Goal: Information Seeking & Learning: Learn about a topic

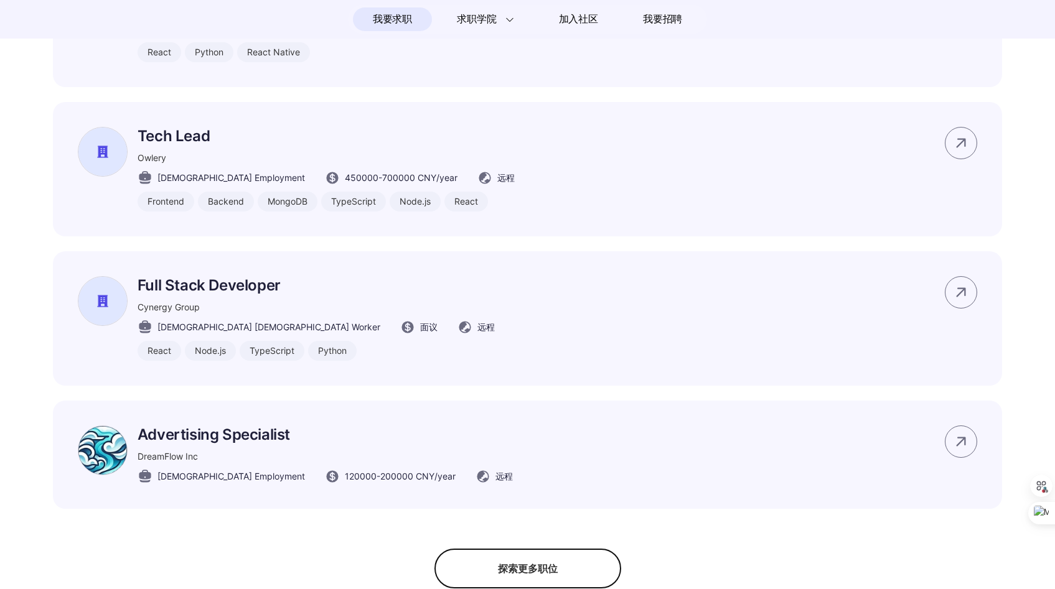
scroll to position [1006, 0]
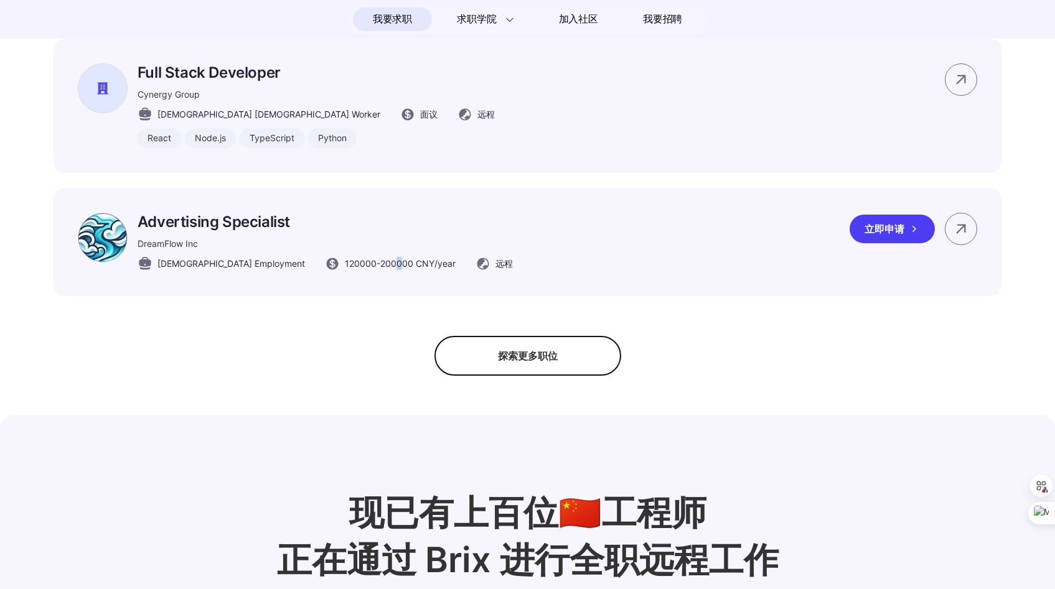
drag, startPoint x: 340, startPoint y: 279, endPoint x: 347, endPoint y: 279, distance: 6.8
click at [347, 270] on span "120000 - 200000 CNY /year" at bounding box center [400, 263] width 111 height 13
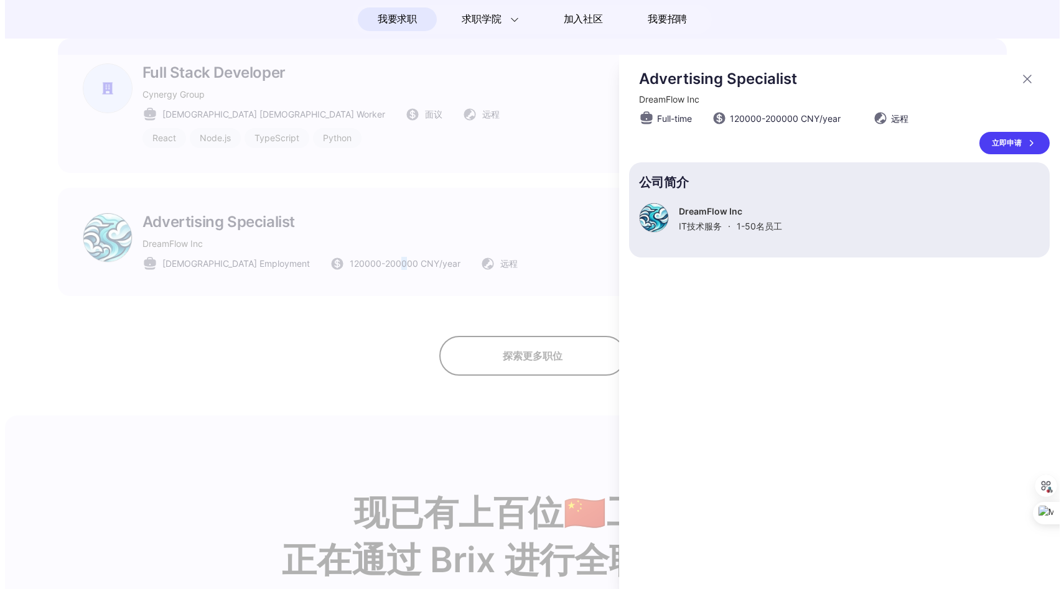
scroll to position [0, 0]
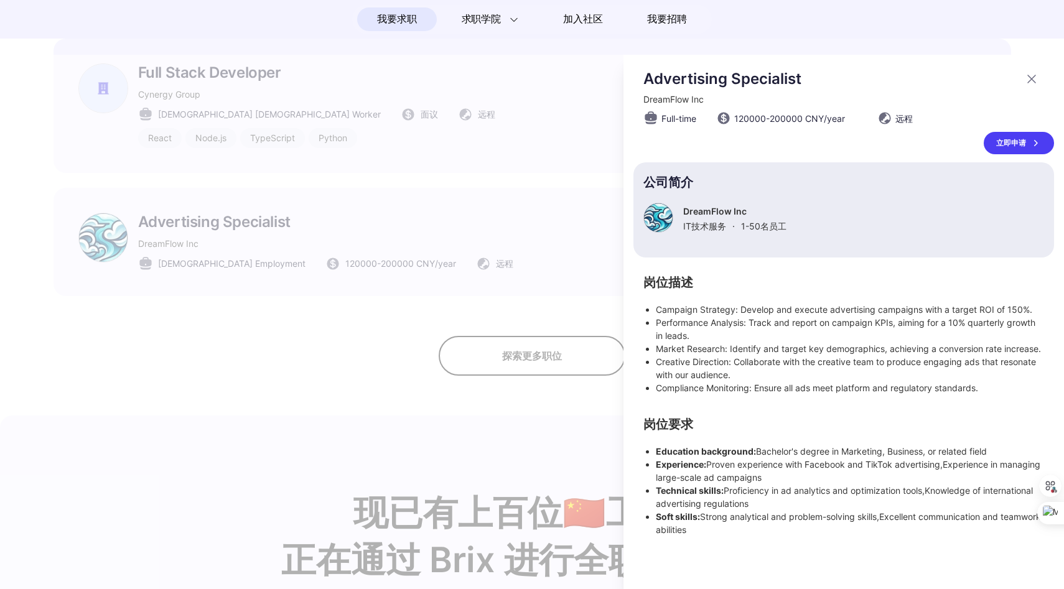
click at [342, 281] on div at bounding box center [532, 322] width 1064 height 535
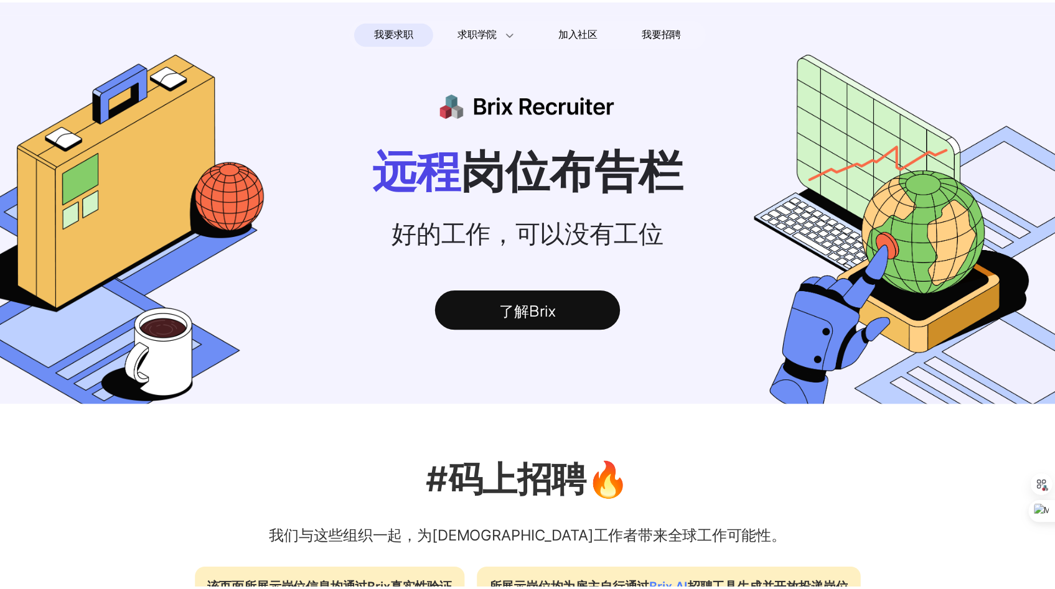
scroll to position [1006, 0]
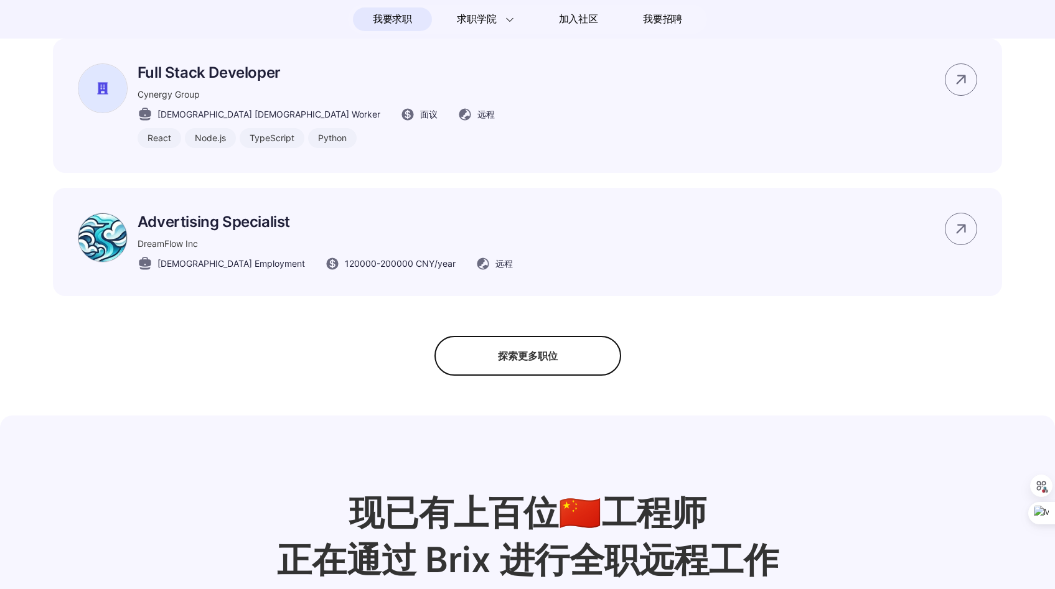
drag, startPoint x: 335, startPoint y: 278, endPoint x: 375, endPoint y: 228, distance: 64.2
click at [376, 229] on div "Advertising Specialist DreamFlow Inc [DEMOGRAPHIC_DATA] Employment 120000 - 200…" at bounding box center [325, 242] width 375 height 59
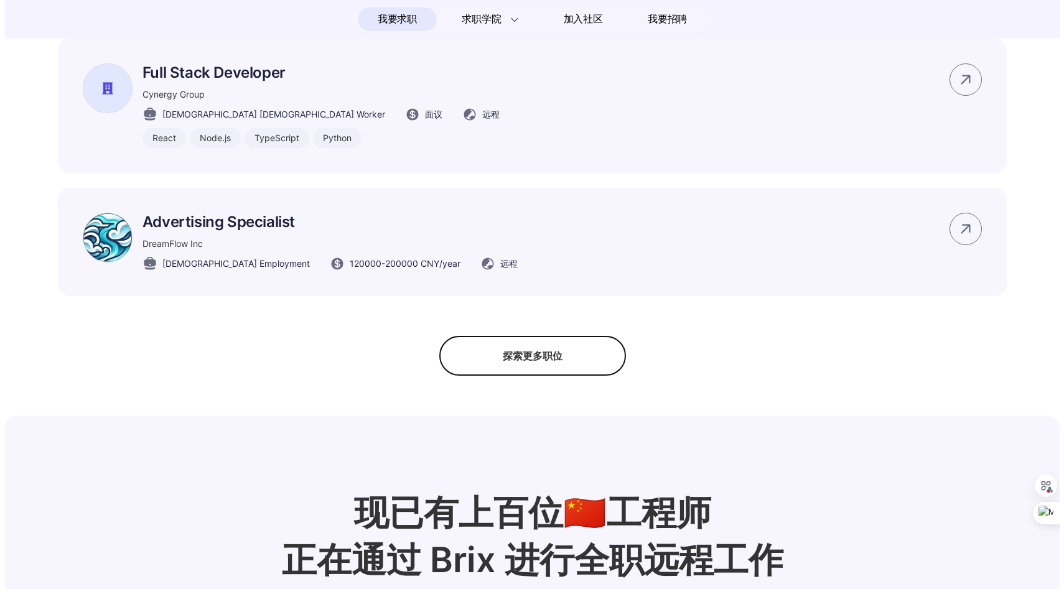
scroll to position [0, 0]
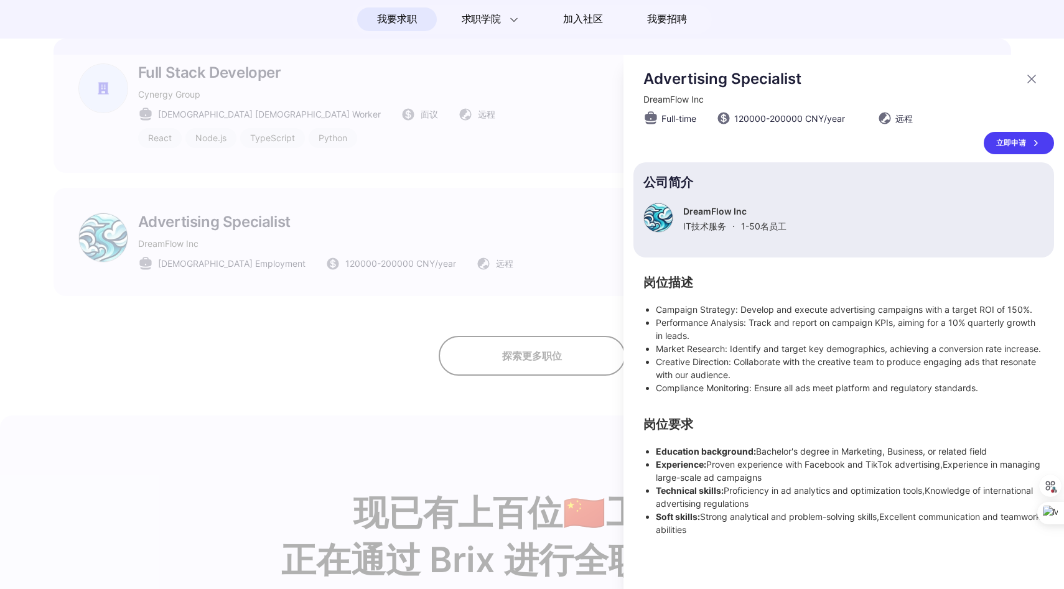
click at [400, 204] on div at bounding box center [532, 322] width 1064 height 535
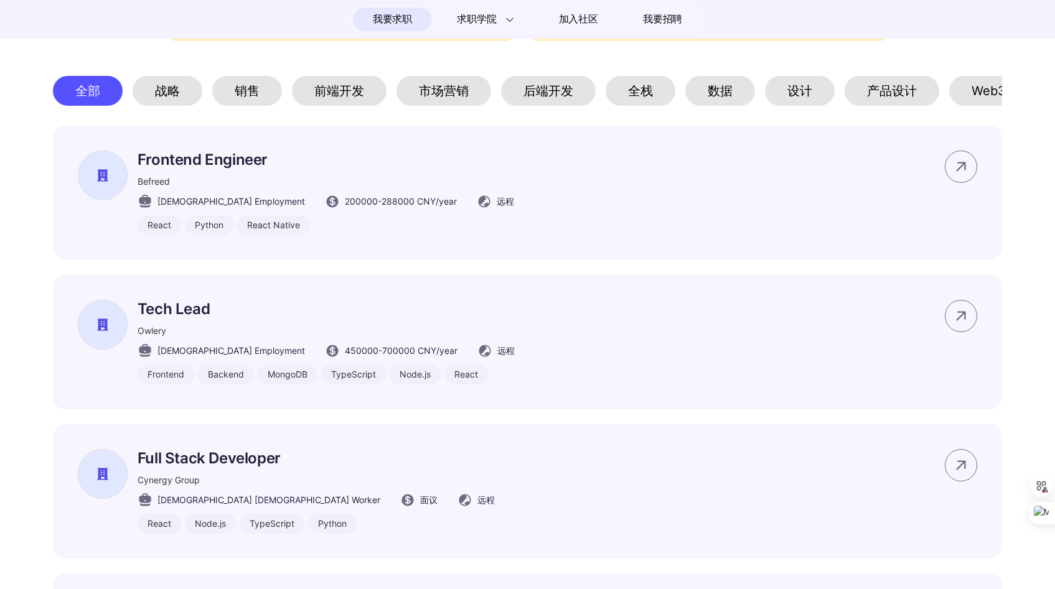
scroll to position [617, 0]
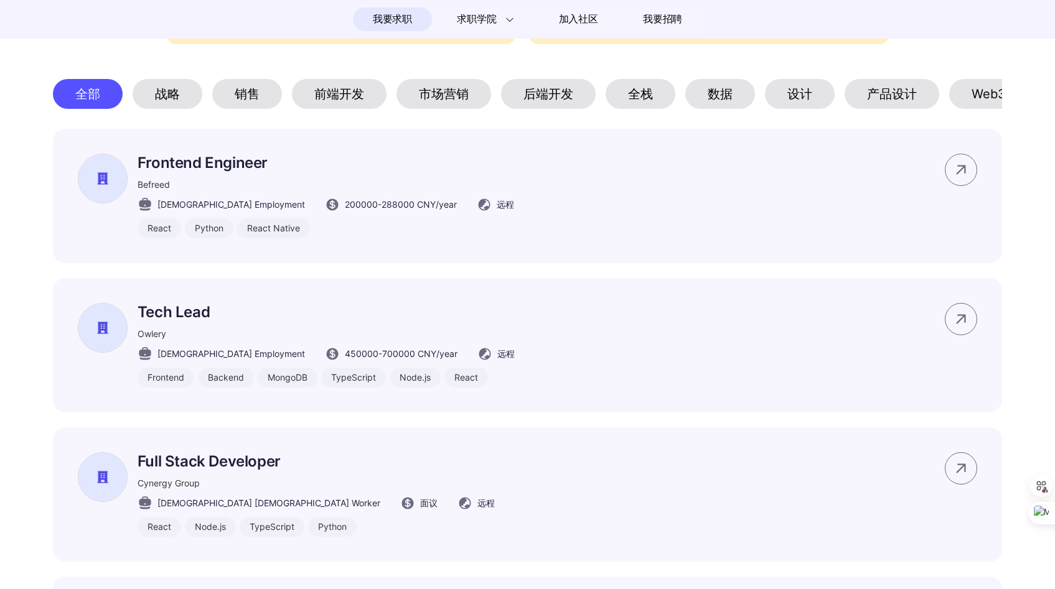
click at [538, 94] on div "后端开发" at bounding box center [548, 94] width 95 height 30
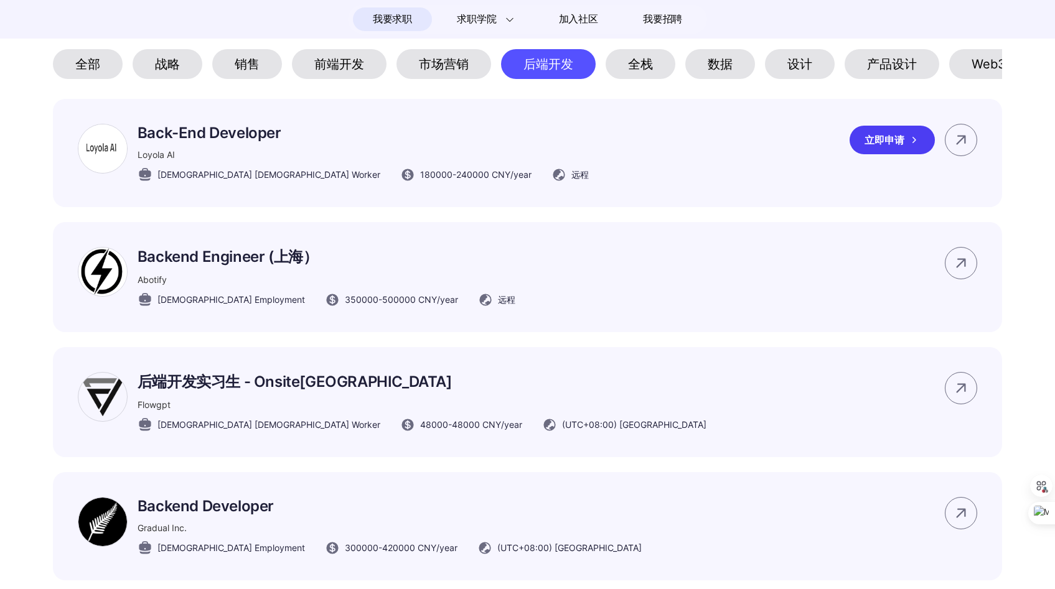
scroll to position [649, 0]
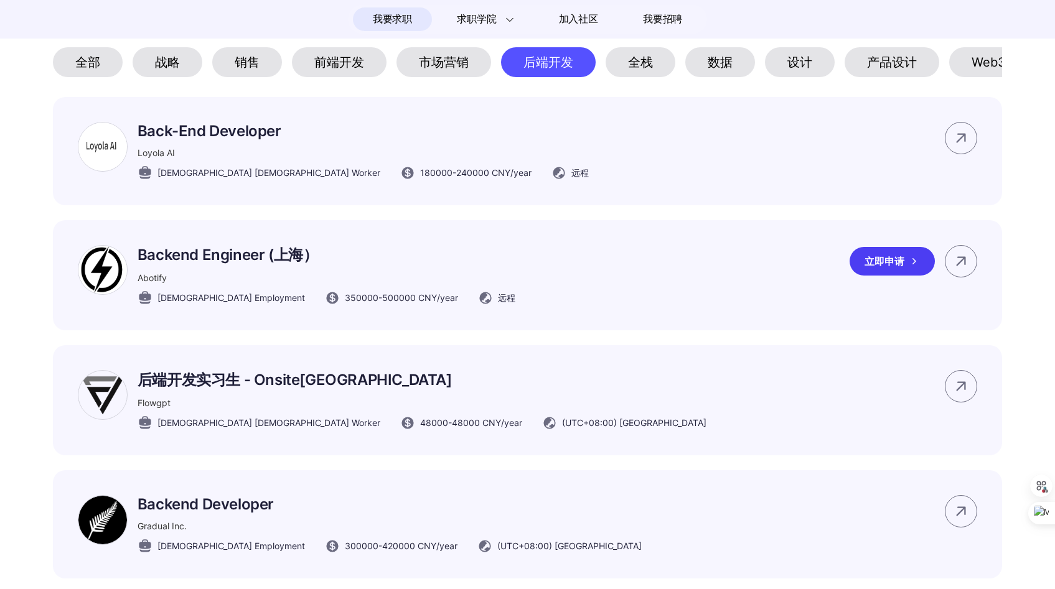
click at [205, 265] on p "Backend Engineer (上海）" at bounding box center [327, 255] width 378 height 20
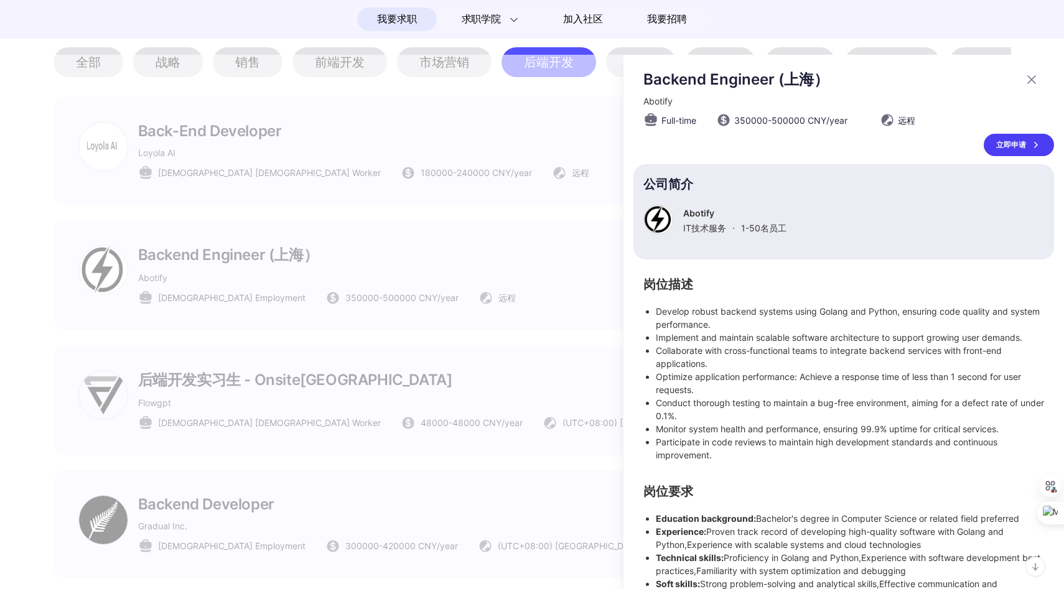
scroll to position [30, 0]
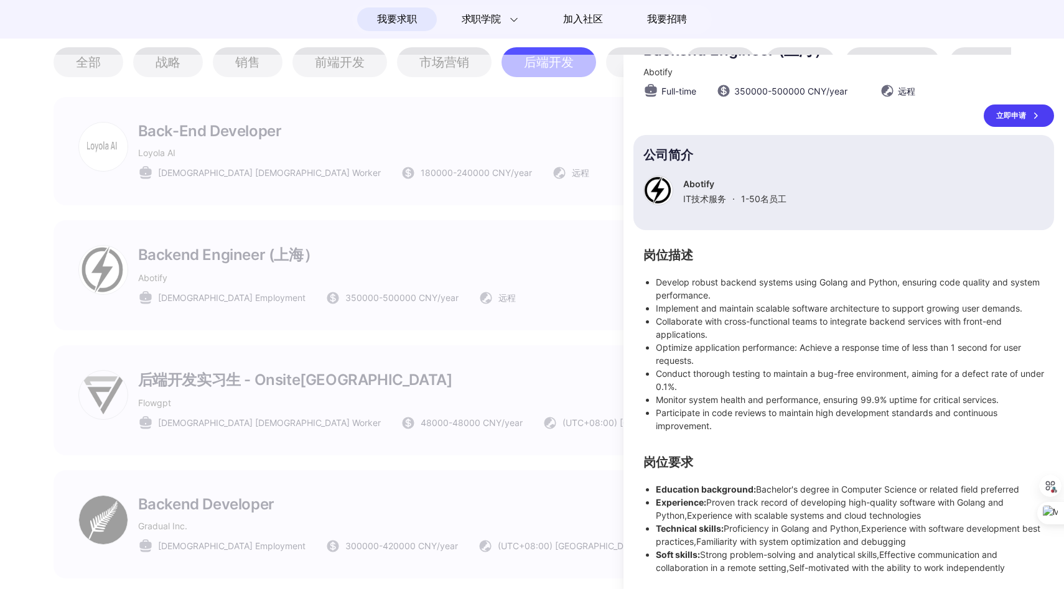
click at [705, 284] on li "Develop robust backend systems using Golang and Python, ensuring code quality a…" at bounding box center [850, 289] width 388 height 26
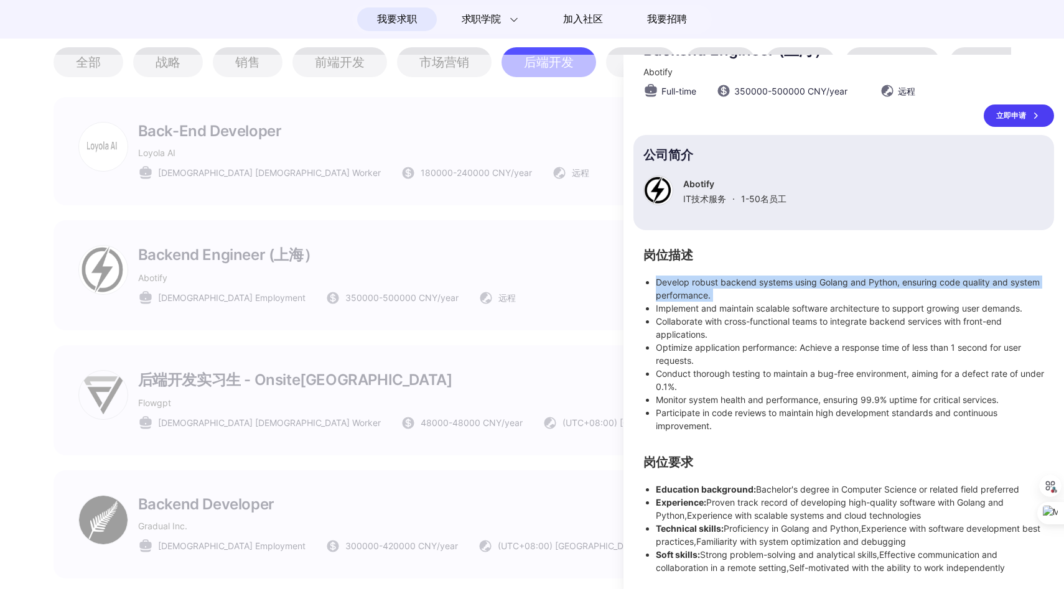
click at [705, 284] on li "Develop robust backend systems using Golang and Python, ensuring code quality a…" at bounding box center [850, 289] width 388 height 26
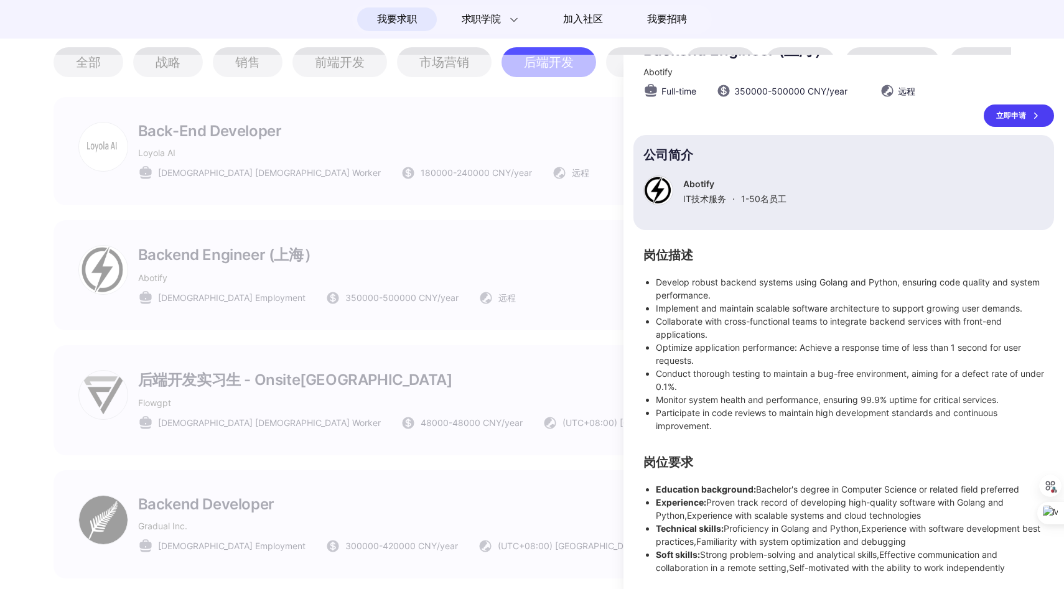
click at [716, 426] on li "Participate in code reviews to maintain high development standards and continuo…" at bounding box center [850, 419] width 388 height 26
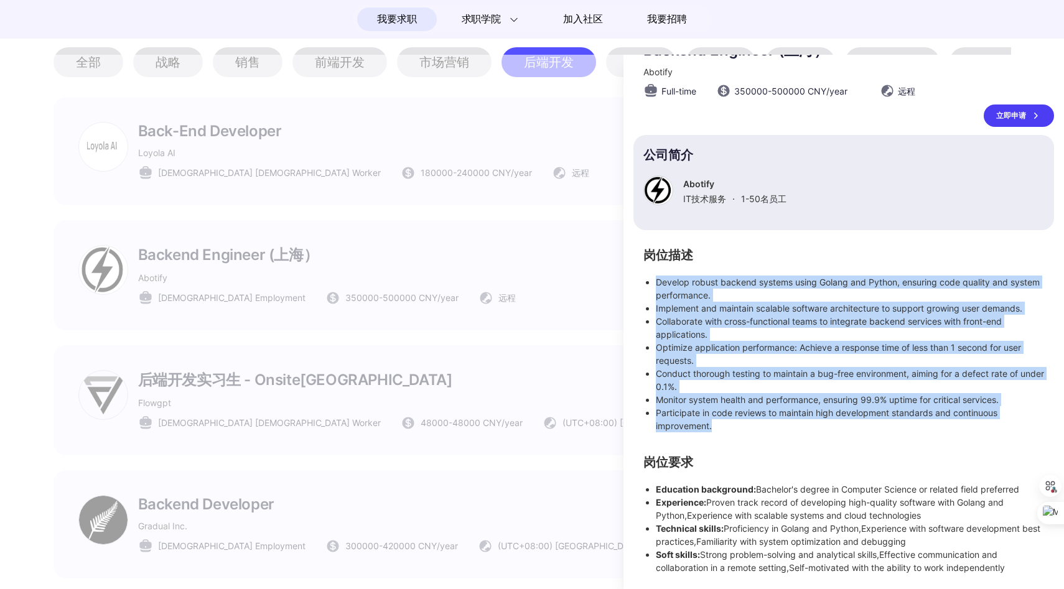
drag, startPoint x: 716, startPoint y: 426, endPoint x: 657, endPoint y: 280, distance: 157.2
click at [657, 280] on ul "Develop robust backend systems using Golang and Python, ensuring code quality a…" at bounding box center [844, 354] width 401 height 157
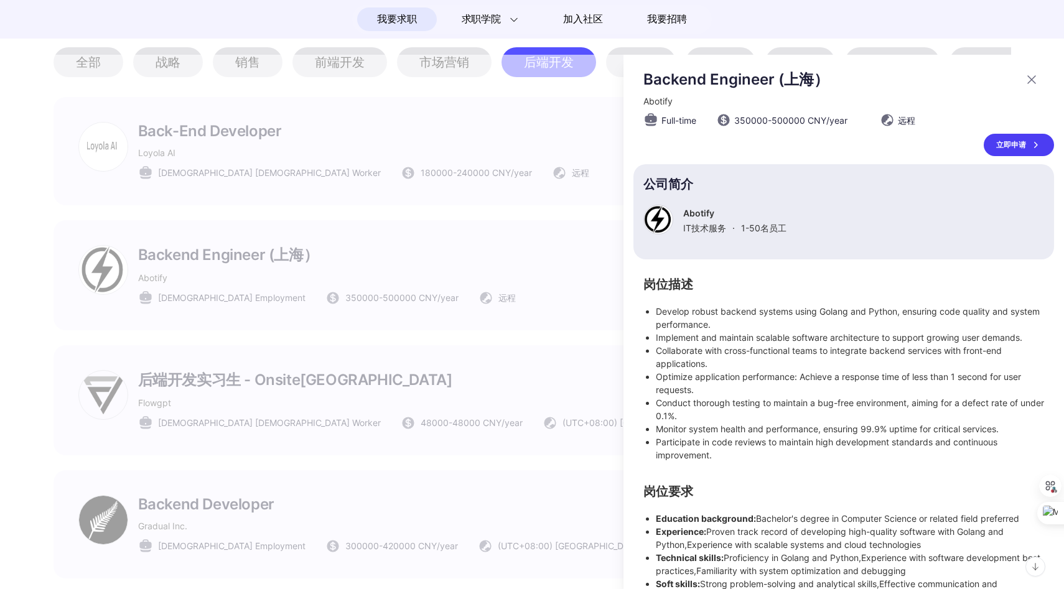
click at [1026, 76] on icon at bounding box center [1032, 79] width 15 height 15
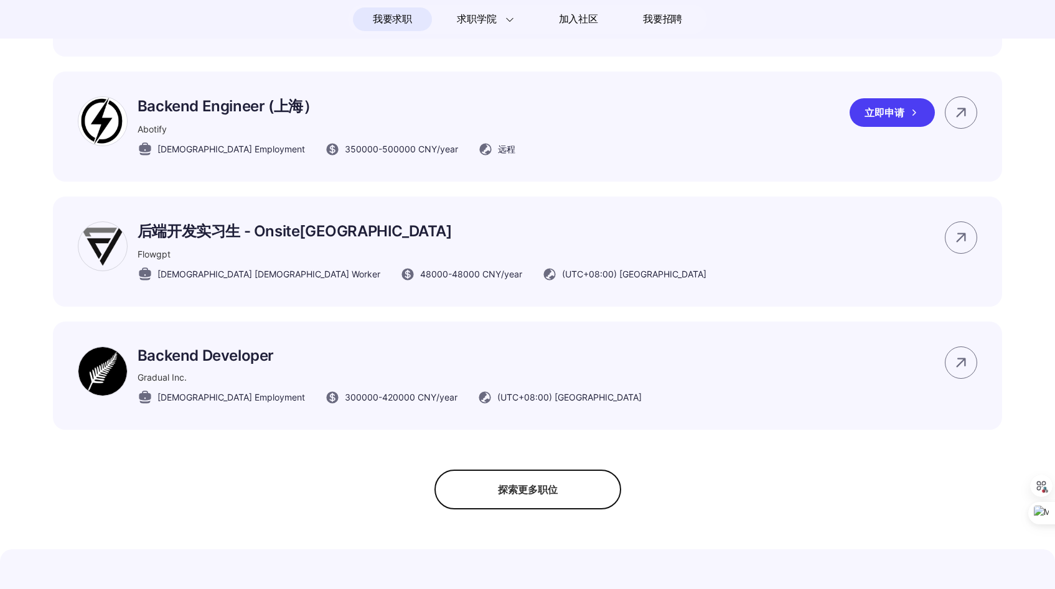
scroll to position [803, 0]
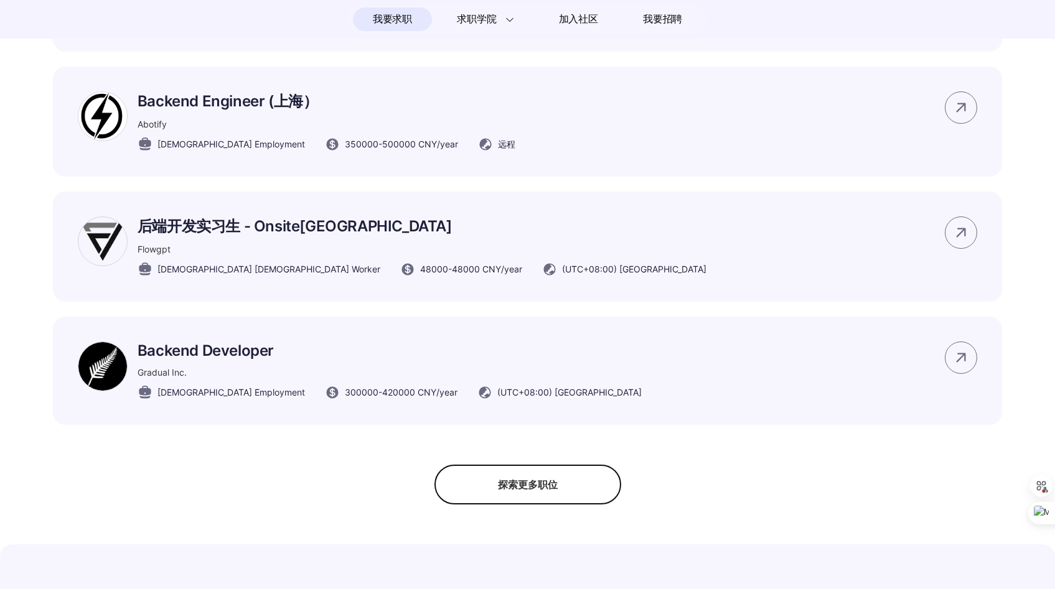
click at [510, 497] on div "探索更多职位" at bounding box center [527, 485] width 187 height 40
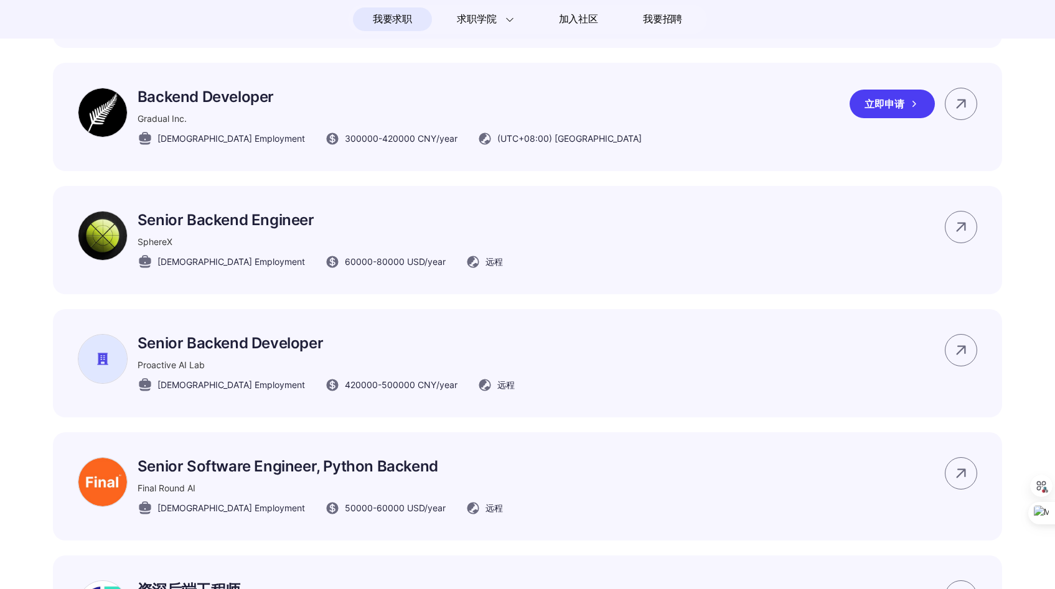
scroll to position [1058, 0]
drag, startPoint x: 339, startPoint y: 399, endPoint x: 361, endPoint y: 401, distance: 21.9
click at [361, 391] on span "420000 - 500000 CNY /year" at bounding box center [401, 384] width 113 height 13
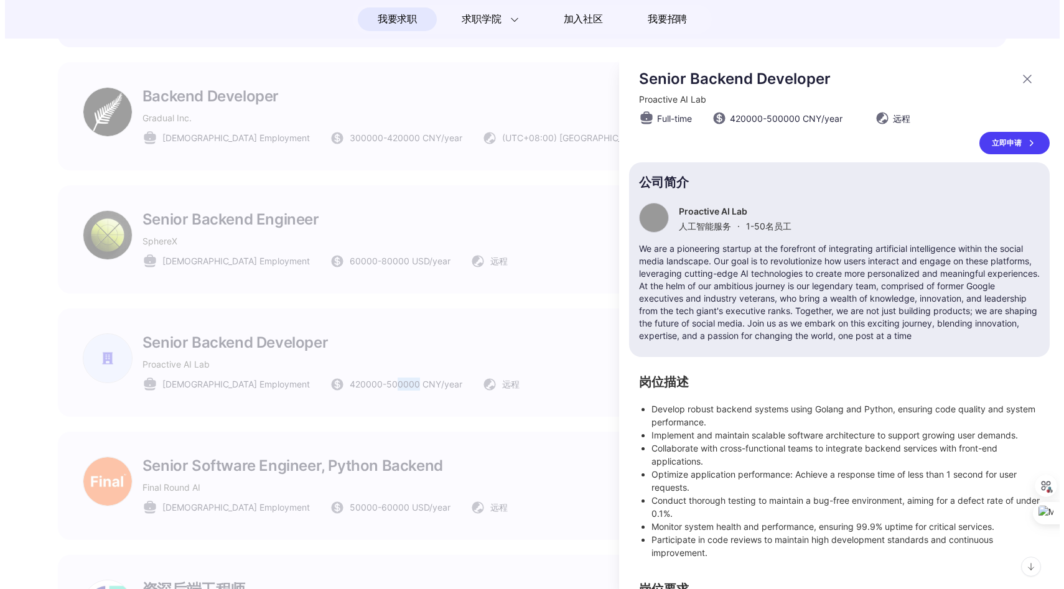
scroll to position [0, 0]
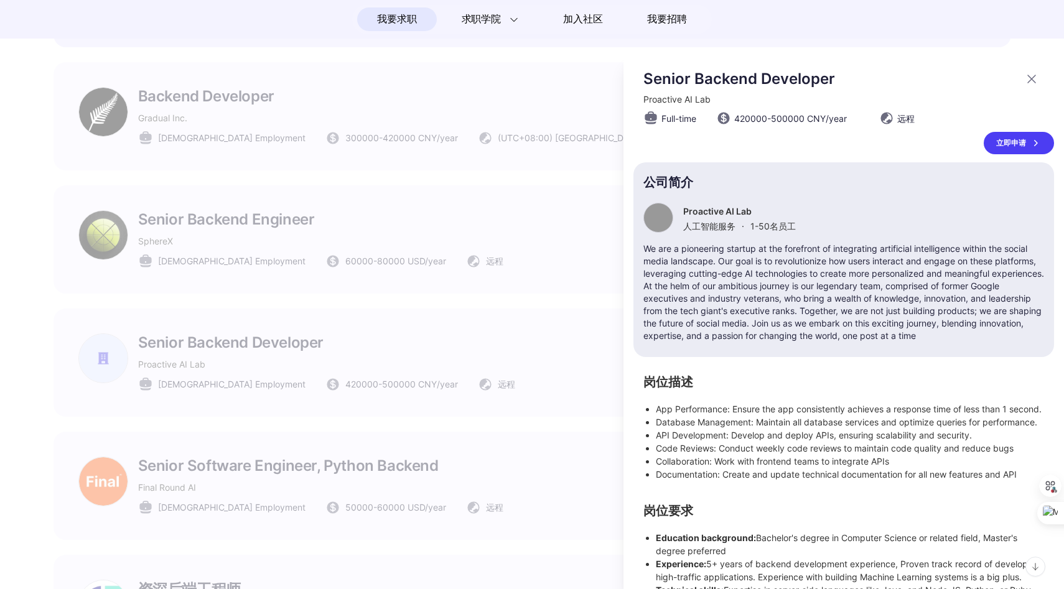
click at [365, 338] on div at bounding box center [532, 322] width 1064 height 535
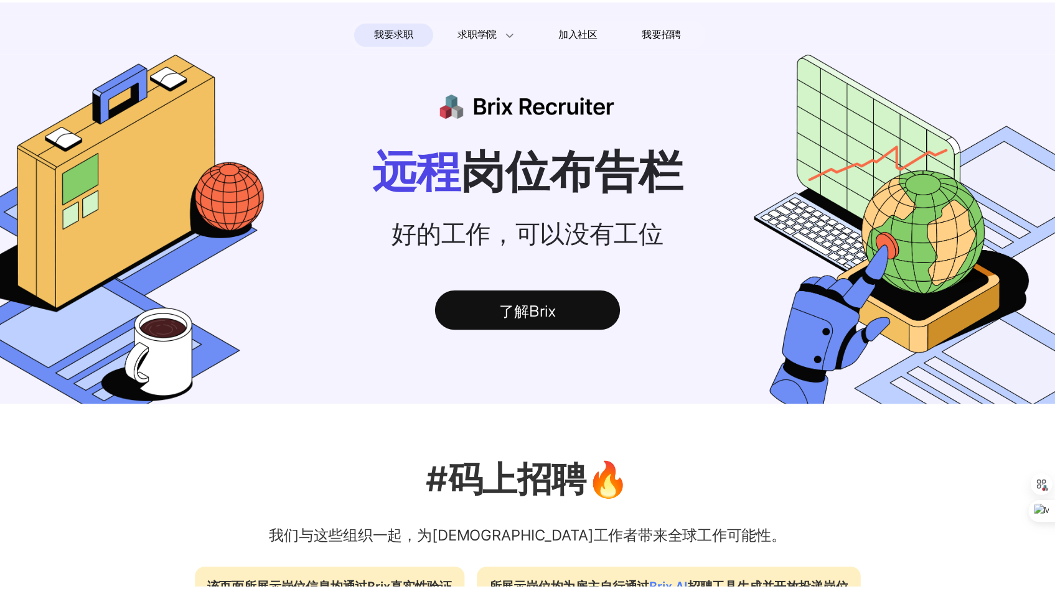
scroll to position [1058, 0]
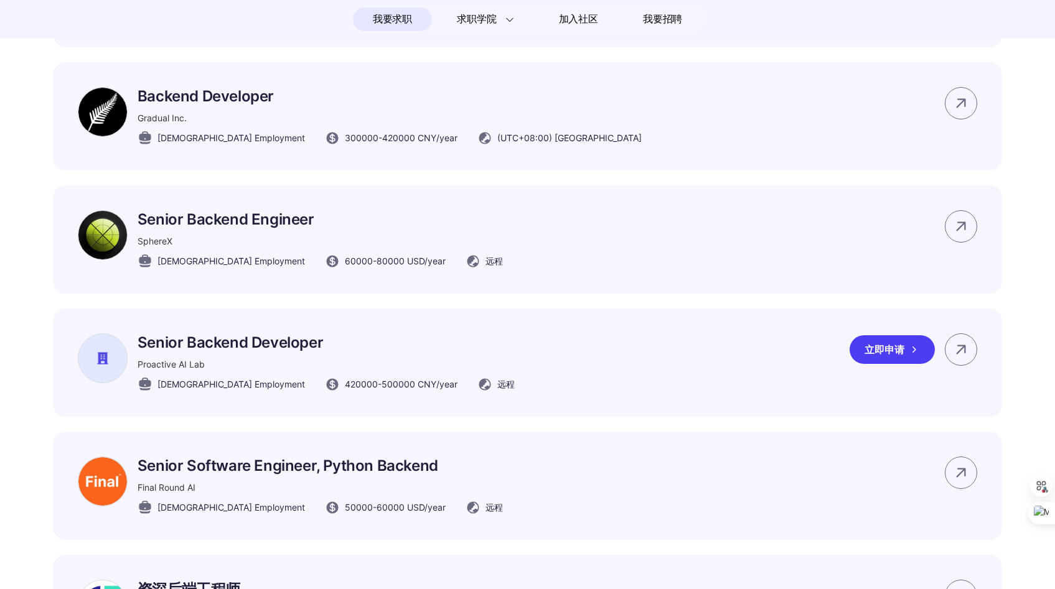
click at [242, 352] on p "Senior Backend Developer" at bounding box center [326, 343] width 377 height 18
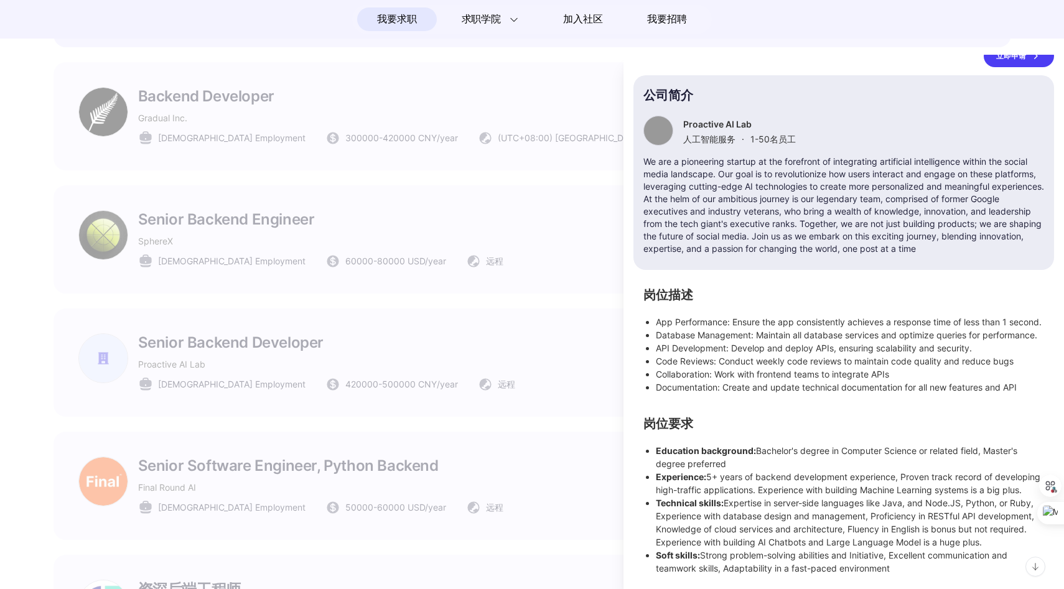
scroll to position [152, 0]
click at [566, 326] on div at bounding box center [532, 322] width 1064 height 535
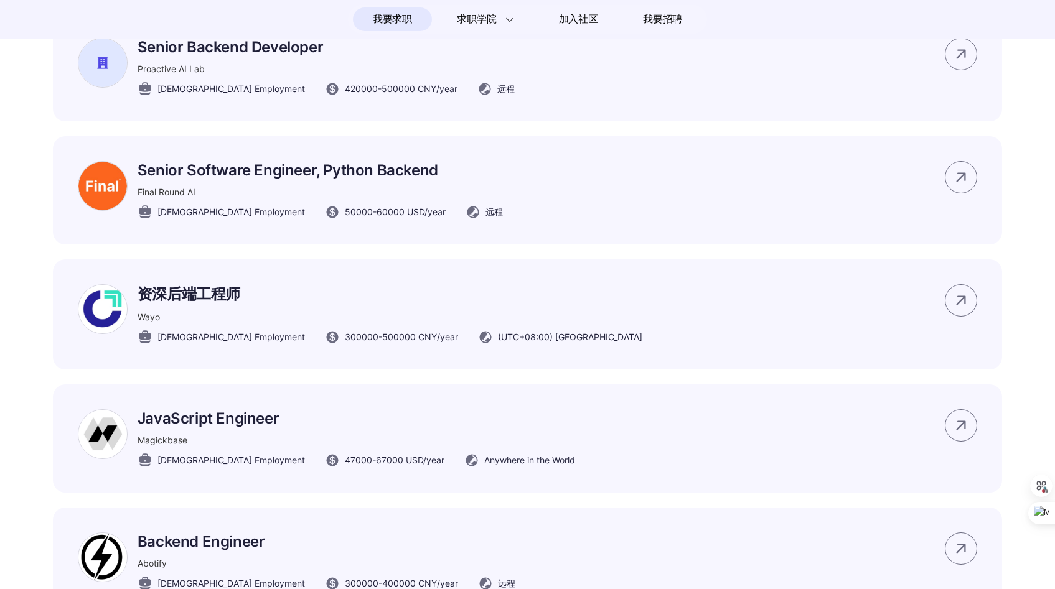
scroll to position [1355, 0]
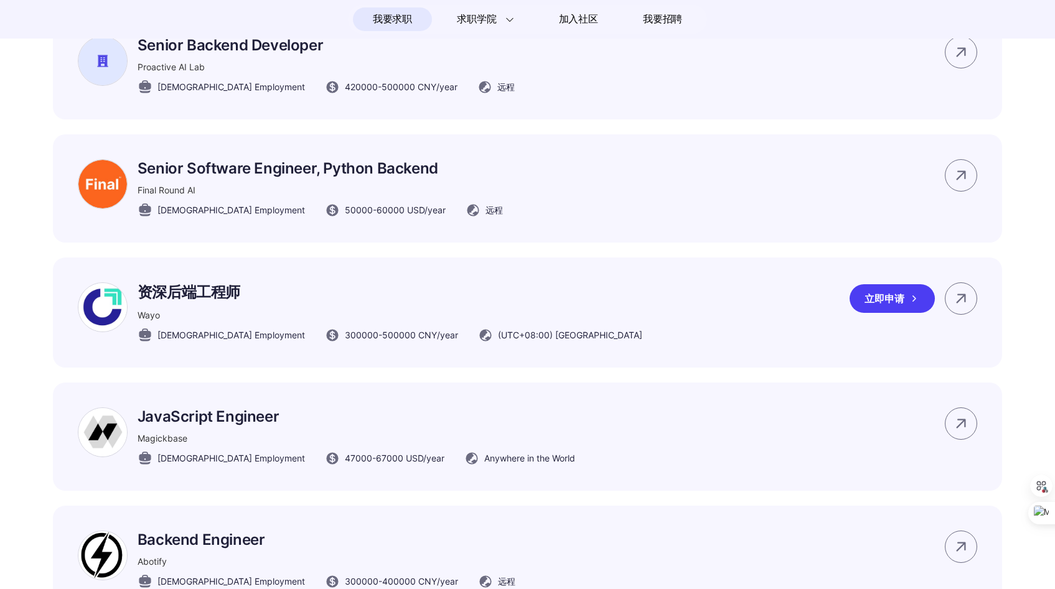
click at [246, 321] on div "资深后端工程师 [PERSON_NAME] [DEMOGRAPHIC_DATA] Employment 300000 - 500000 CNY /year (…" at bounding box center [390, 313] width 505 height 60
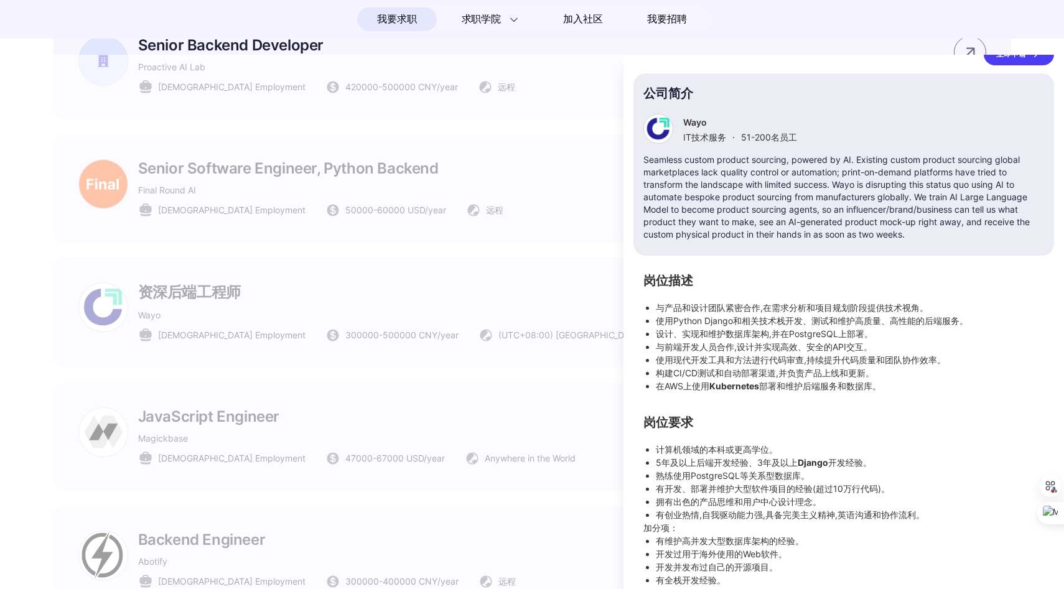
scroll to position [104, 0]
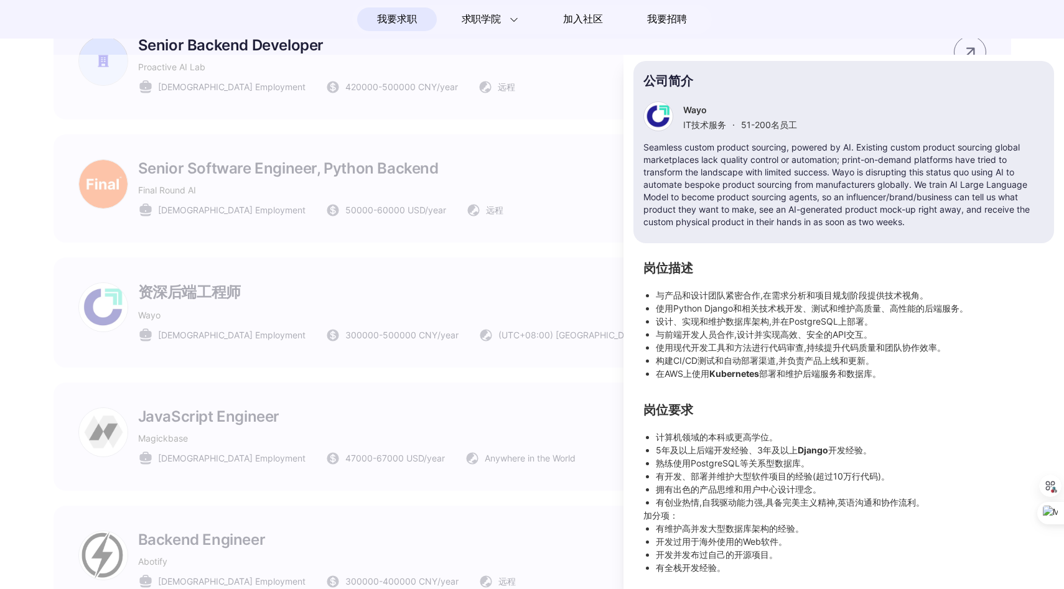
click at [504, 340] on div at bounding box center [532, 322] width 1064 height 535
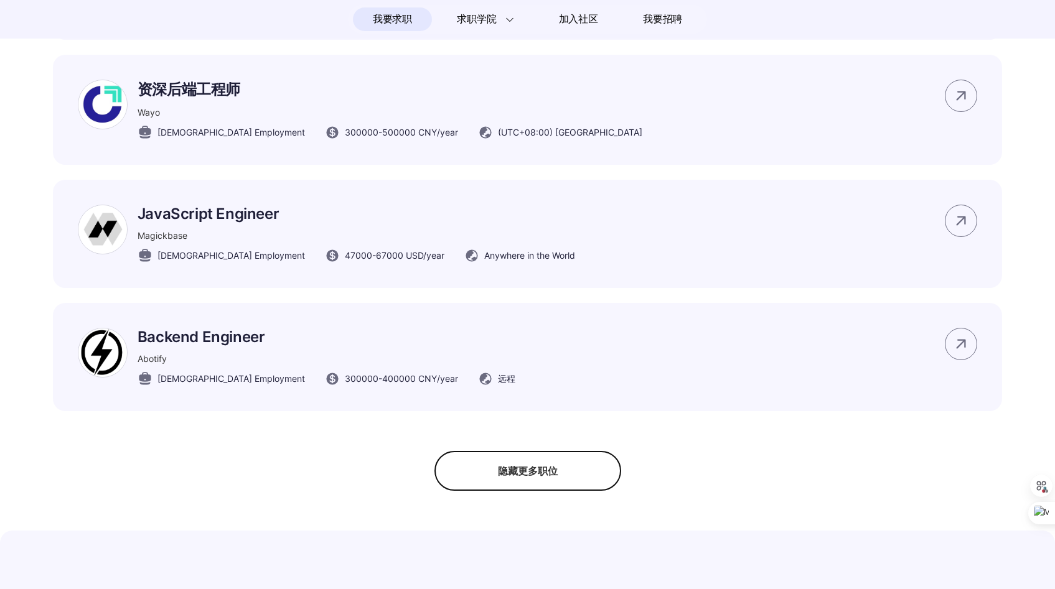
scroll to position [1564, 0]
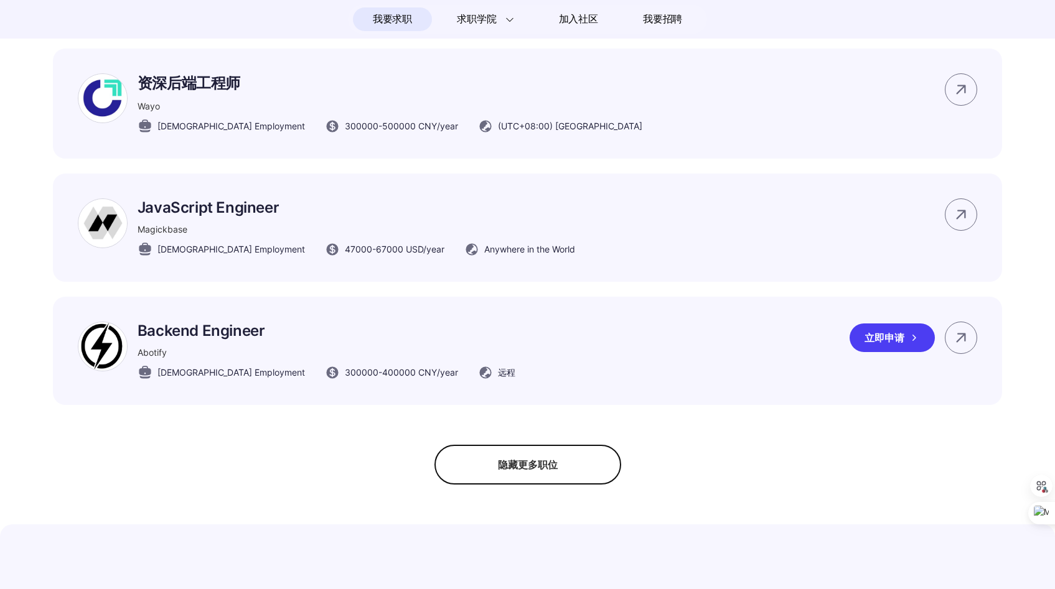
click at [246, 340] on p "Backend Engineer" at bounding box center [327, 331] width 378 height 18
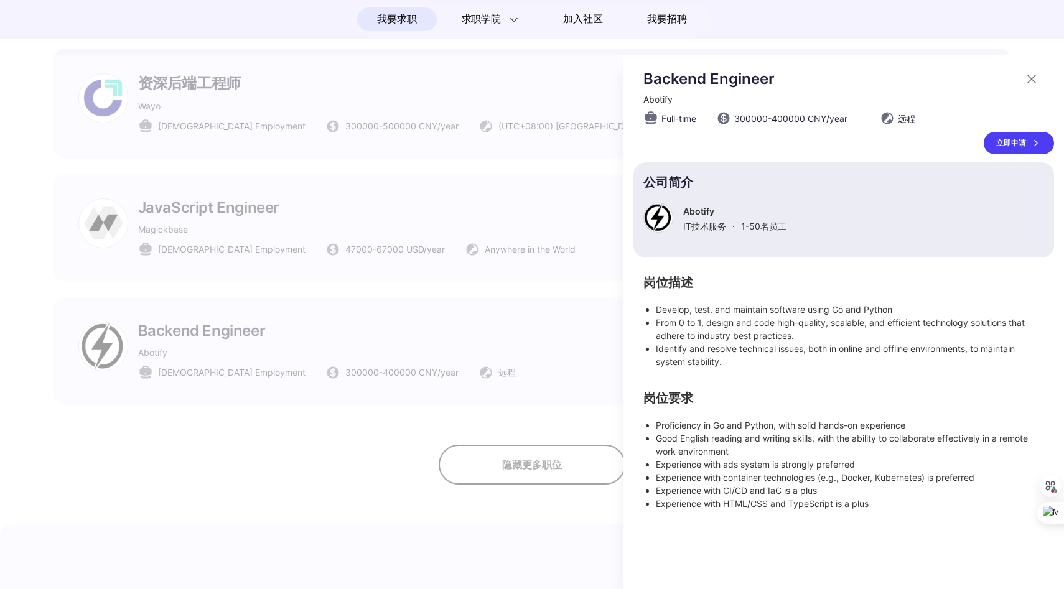
scroll to position [0, 0]
click at [621, 326] on div at bounding box center [532, 322] width 1064 height 535
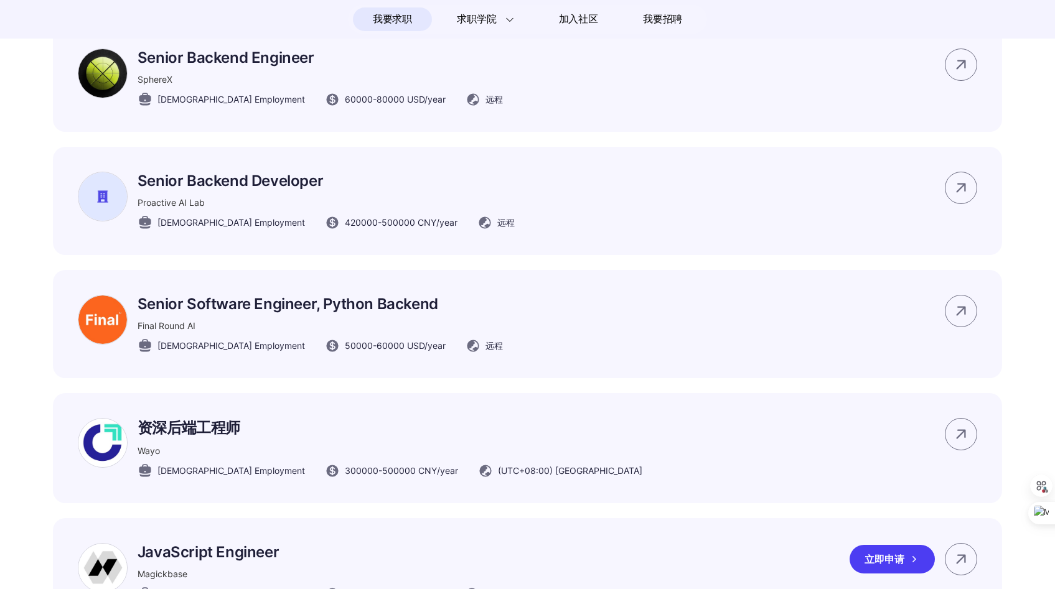
scroll to position [1213, 0]
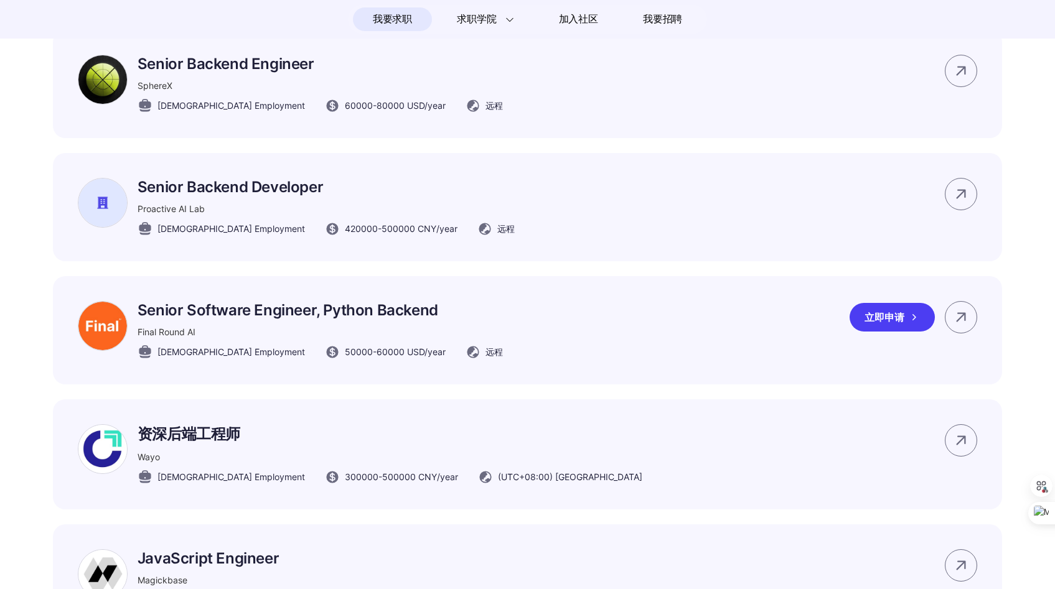
click at [333, 319] on p "Senior Software Engineer, Python Backend" at bounding box center [320, 310] width 365 height 18
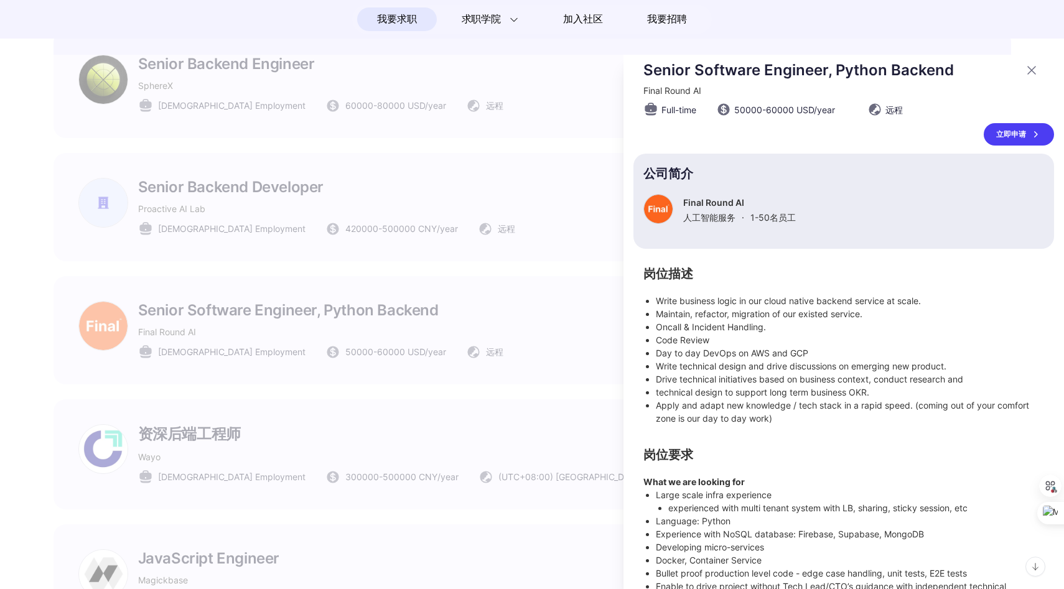
scroll to position [158, 0]
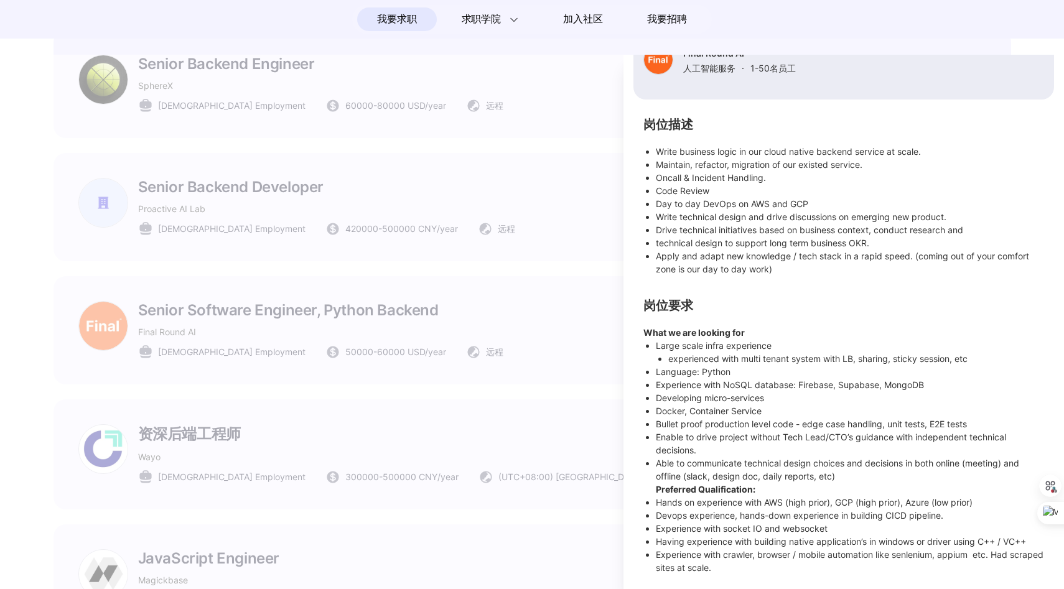
click at [555, 441] on div at bounding box center [532, 322] width 1064 height 535
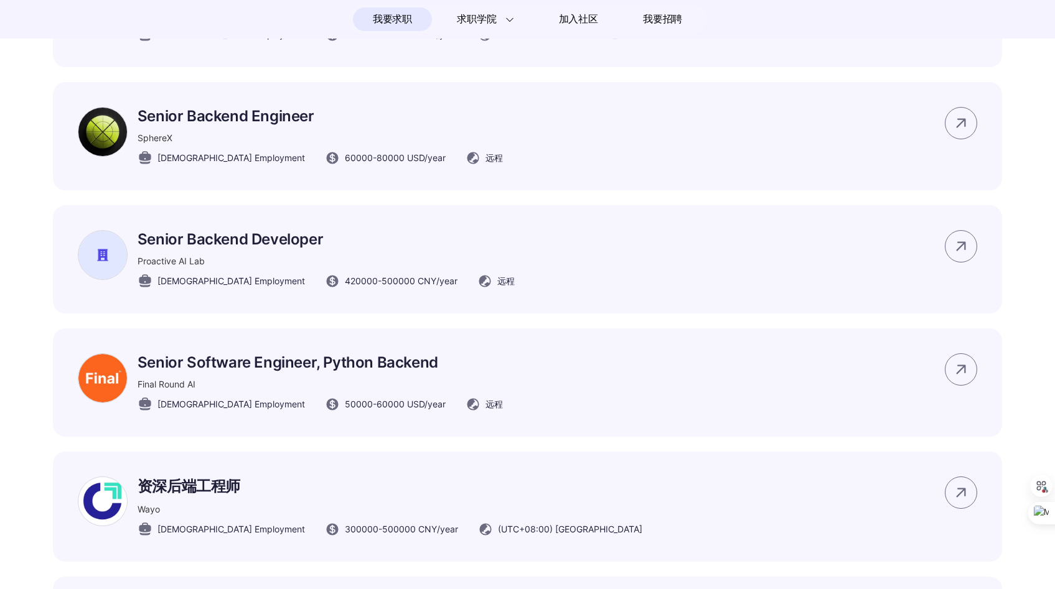
scroll to position [1130, 0]
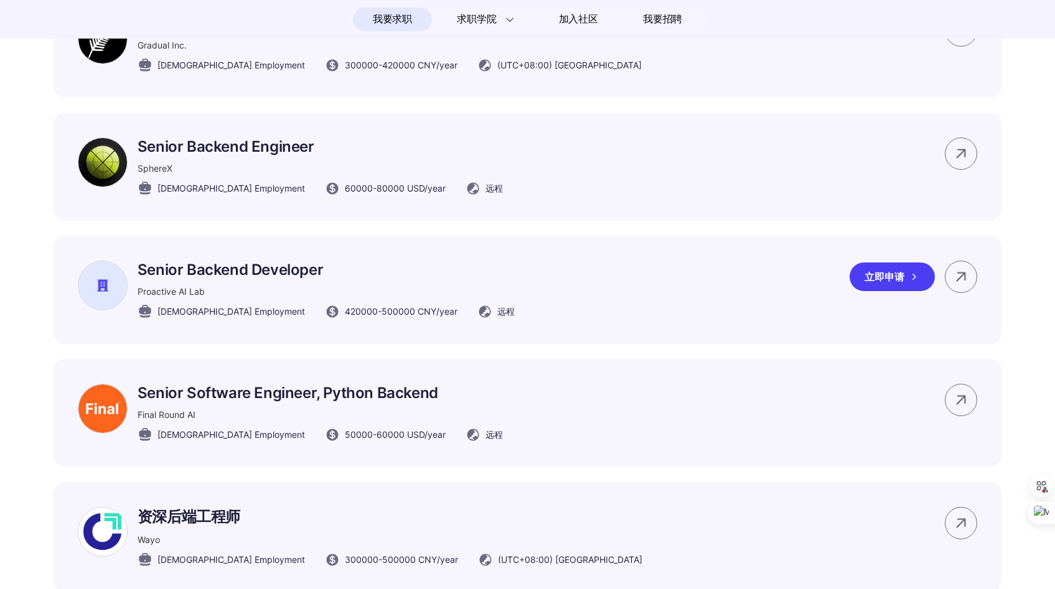
click at [327, 298] on div "Proactive AI Lab" at bounding box center [326, 291] width 377 height 13
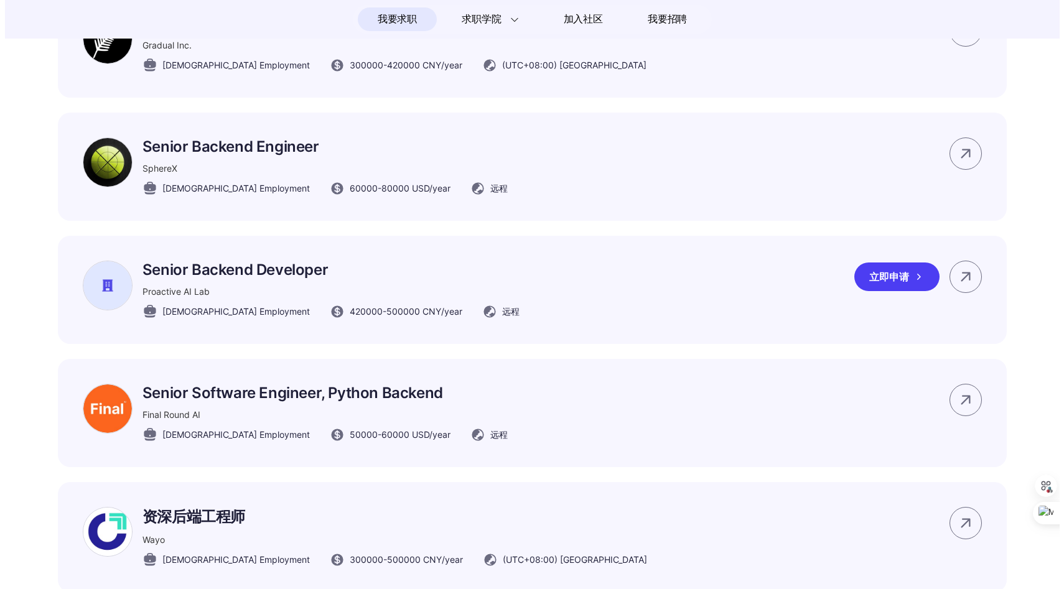
scroll to position [0, 0]
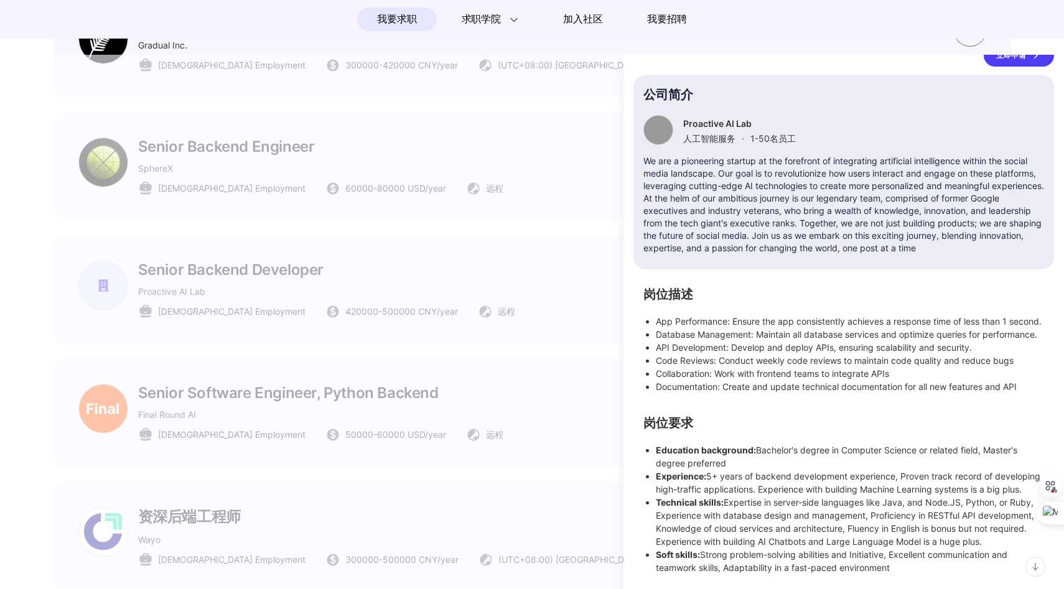
click at [479, 312] on div at bounding box center [532, 322] width 1064 height 535
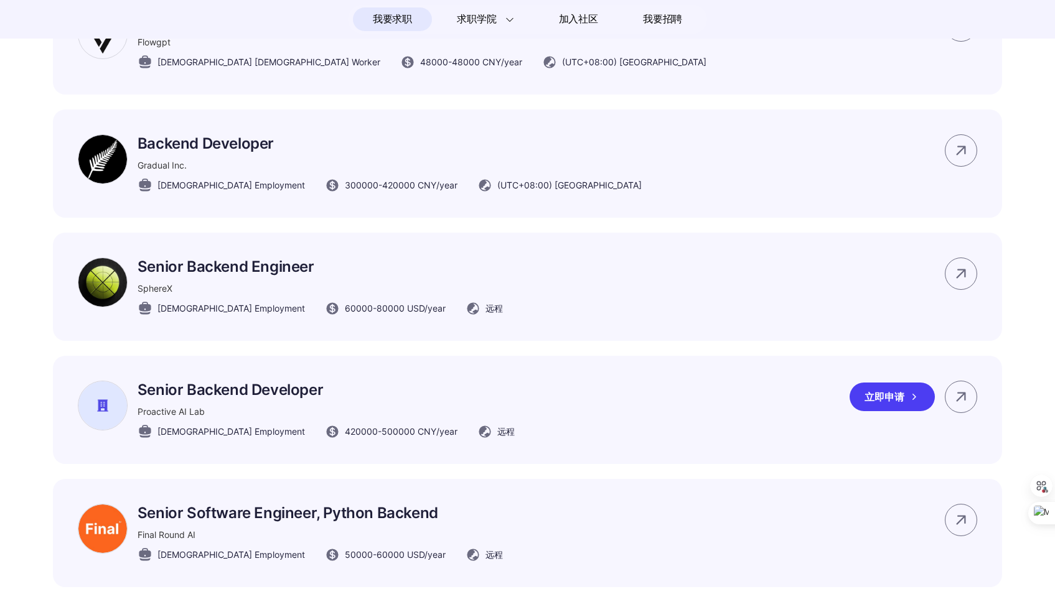
scroll to position [975, 0]
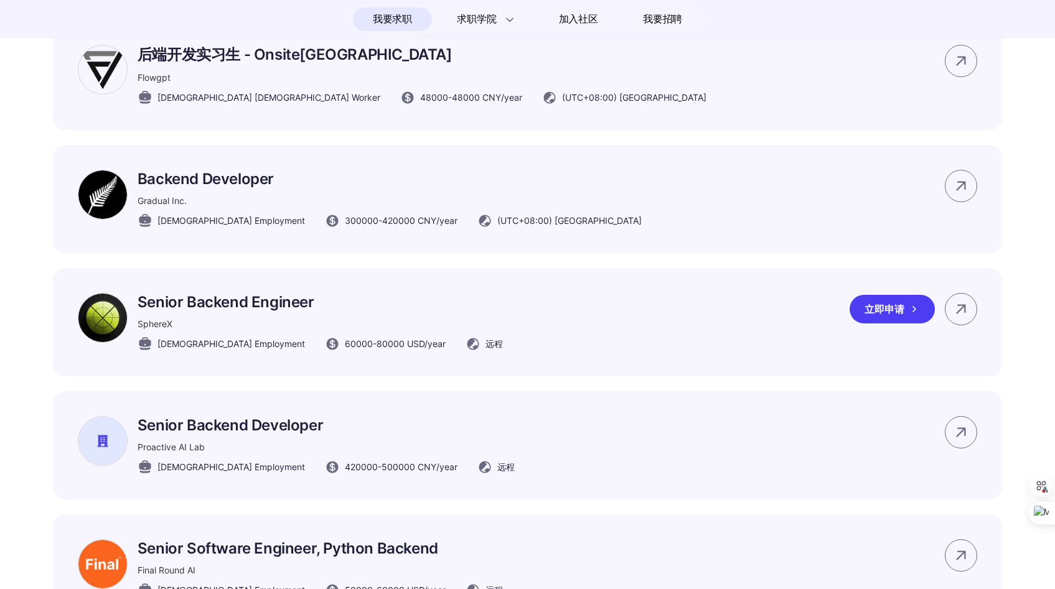
click at [290, 311] on p "Senior Backend Engineer" at bounding box center [320, 302] width 365 height 18
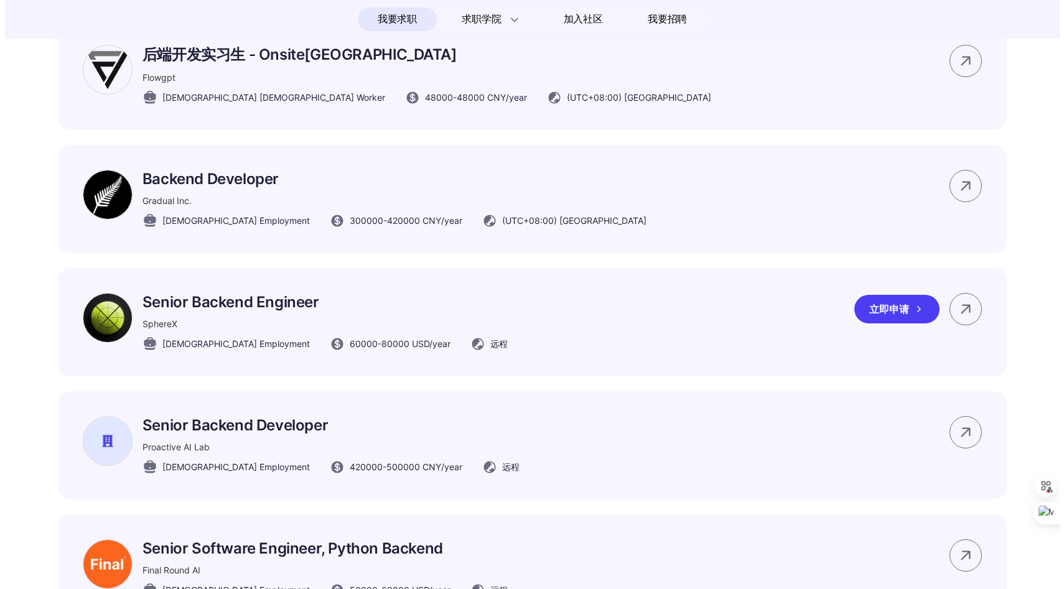
scroll to position [0, 0]
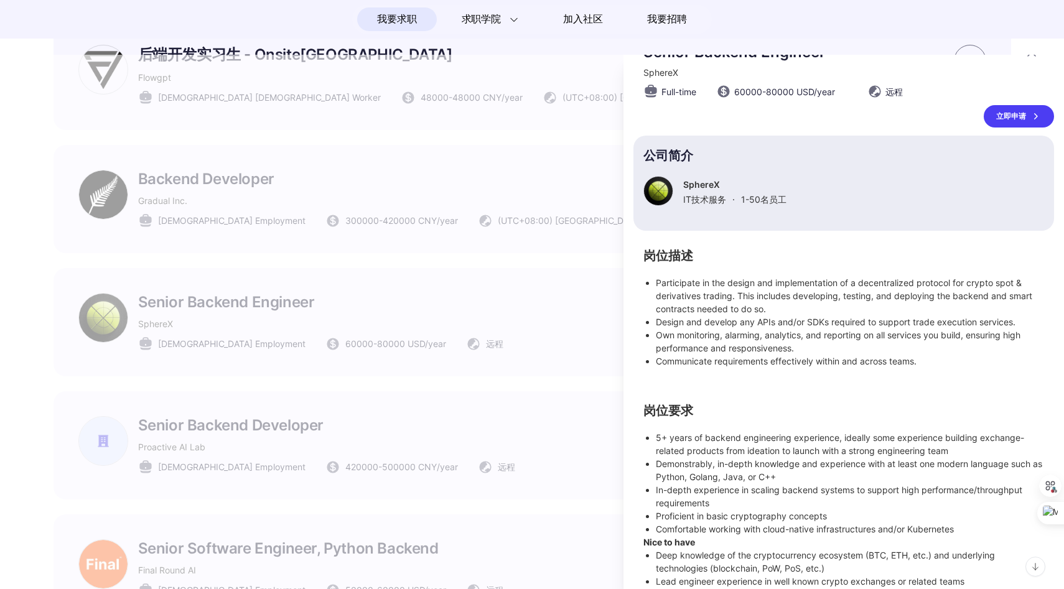
click at [443, 330] on div at bounding box center [532, 322] width 1064 height 535
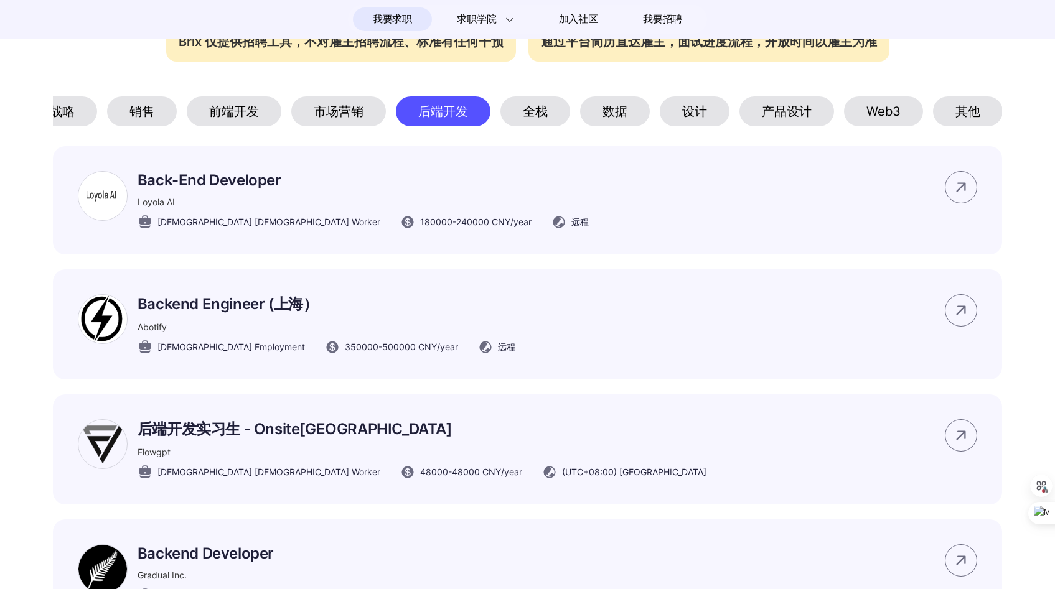
click at [891, 126] on div "Web3" at bounding box center [883, 111] width 79 height 30
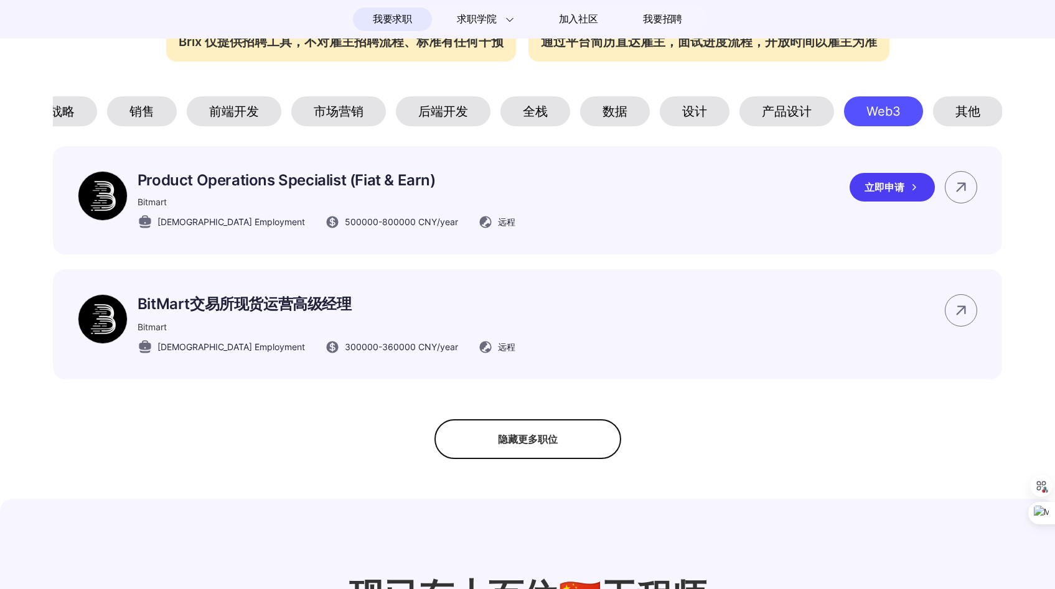
click at [353, 205] on div "Product Operations Specialist (Fiat & Earn) Bitmart [DEMOGRAPHIC_DATA] Employme…" at bounding box center [327, 200] width 378 height 59
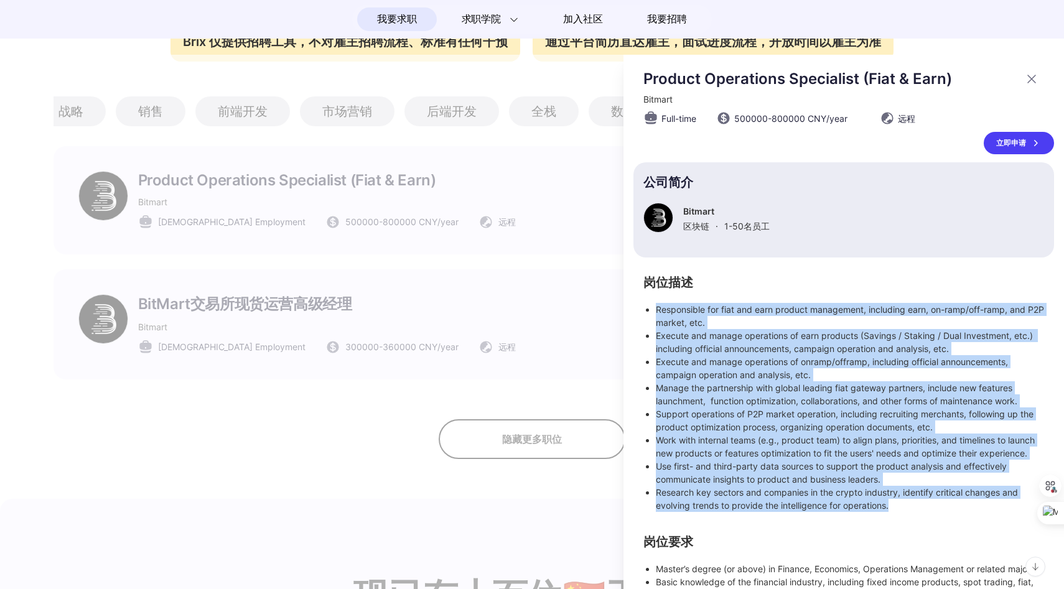
drag, startPoint x: 658, startPoint y: 311, endPoint x: 893, endPoint y: 513, distance: 309.8
click at [893, 512] on ul "Responsible for fiat and earn product management, including earn, on-ramp/off-r…" at bounding box center [844, 407] width 401 height 209
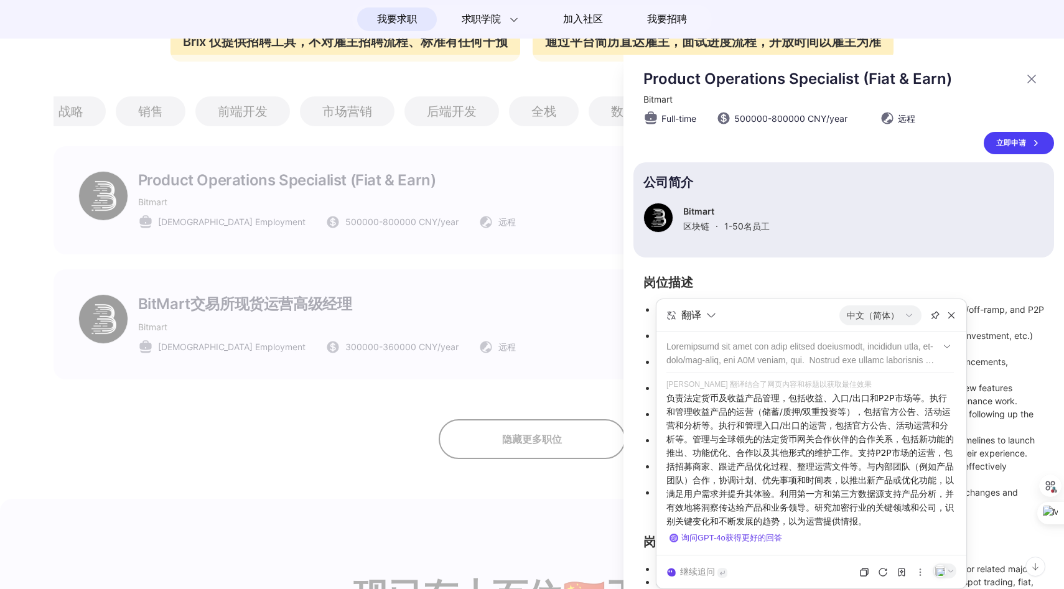
click at [828, 418] on p "负责法定货币及收益产品管理，包括收益、入口/出口和P2P市场等。执行和管理收益产品的运营（储蓄/质押/双重投资等），包括官方公告、活动运营和分析等。执行和管理…" at bounding box center [811, 460] width 288 height 137
click at [866, 184] on p "公司简介" at bounding box center [844, 182] width 401 height 11
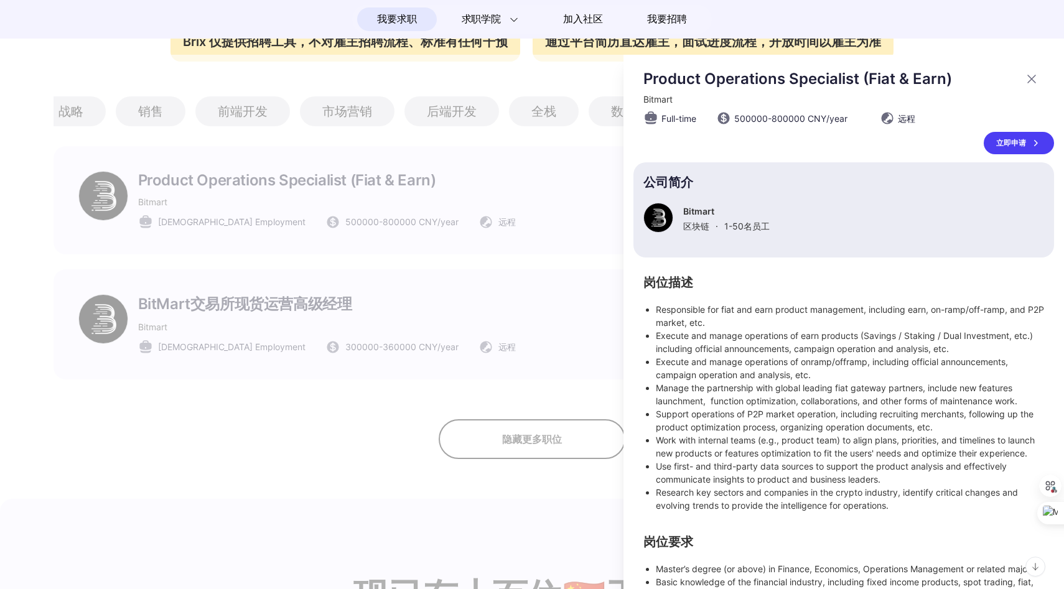
click at [1025, 73] on icon at bounding box center [1032, 79] width 15 height 15
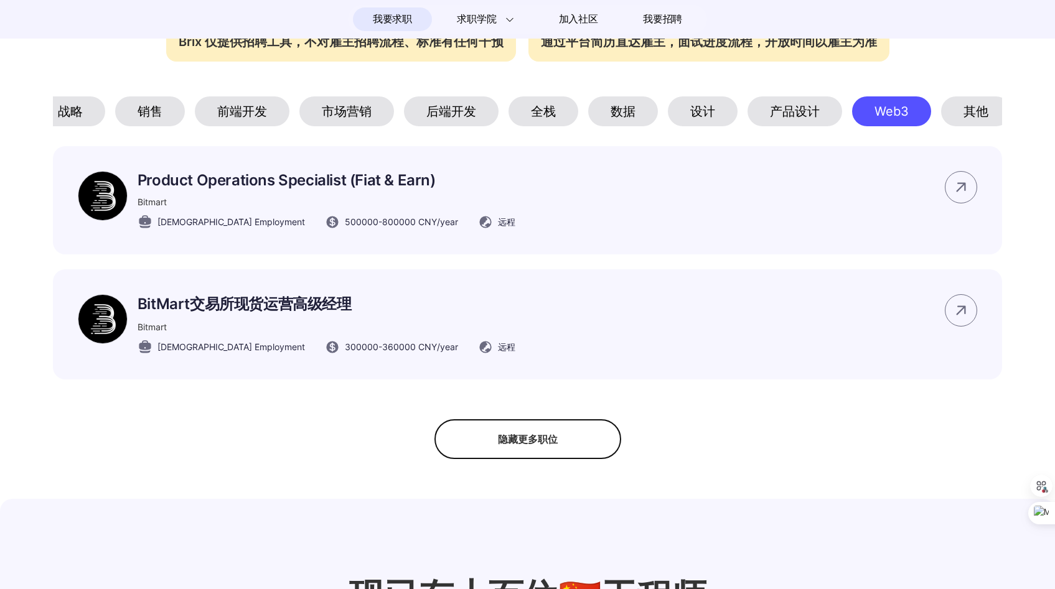
scroll to position [0, 105]
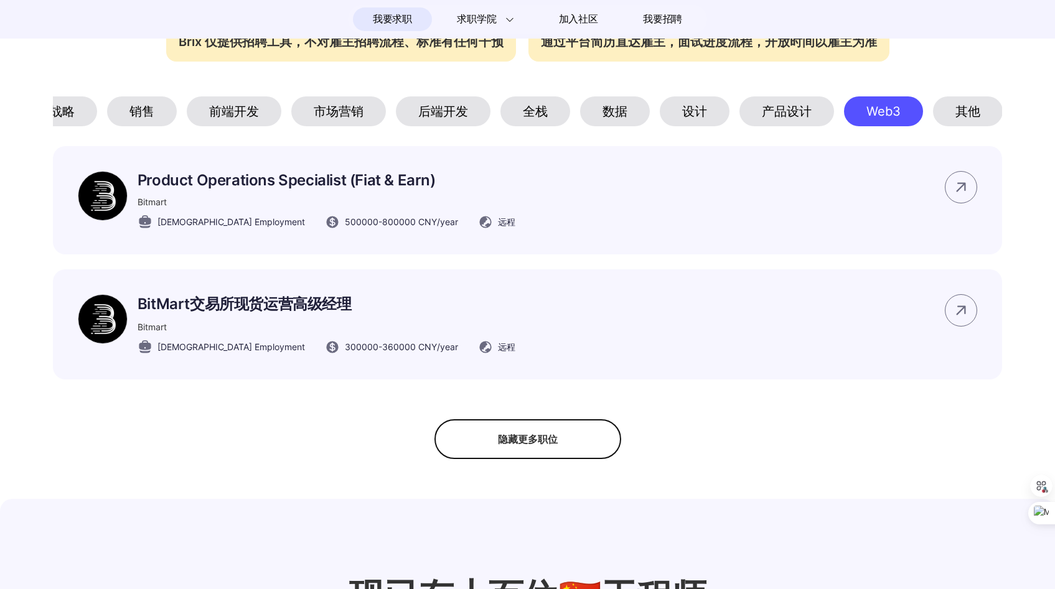
click at [955, 122] on div "其他" at bounding box center [968, 111] width 70 height 30
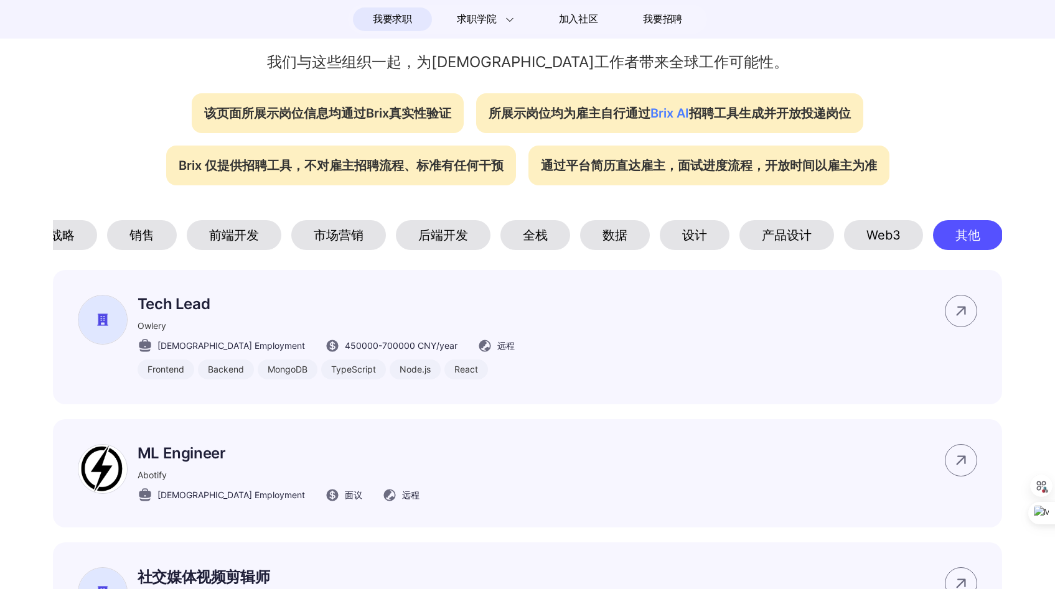
scroll to position [482, 0]
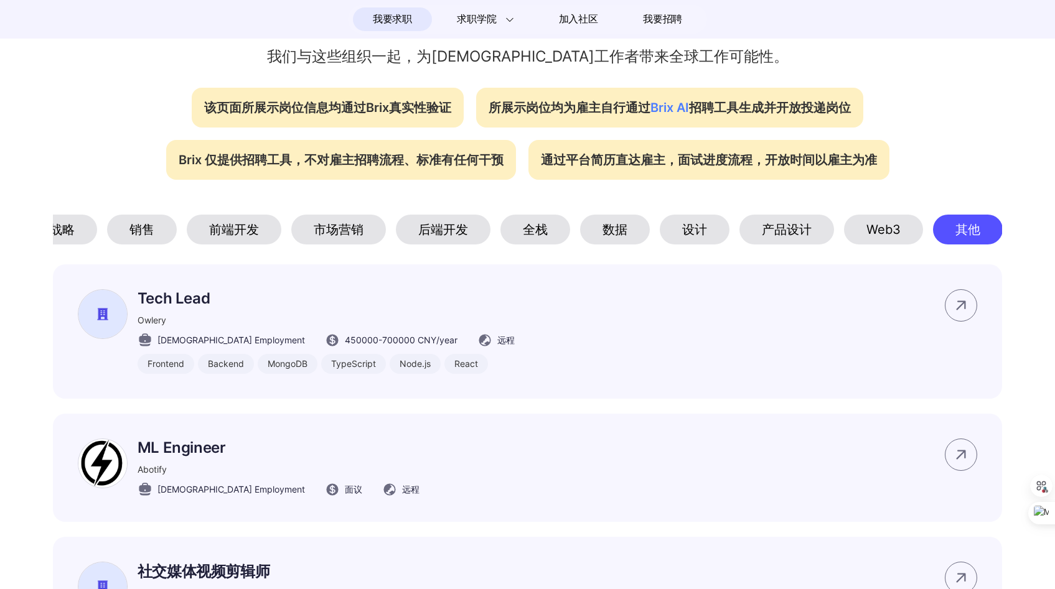
click at [554, 235] on div "全栈" at bounding box center [535, 230] width 70 height 30
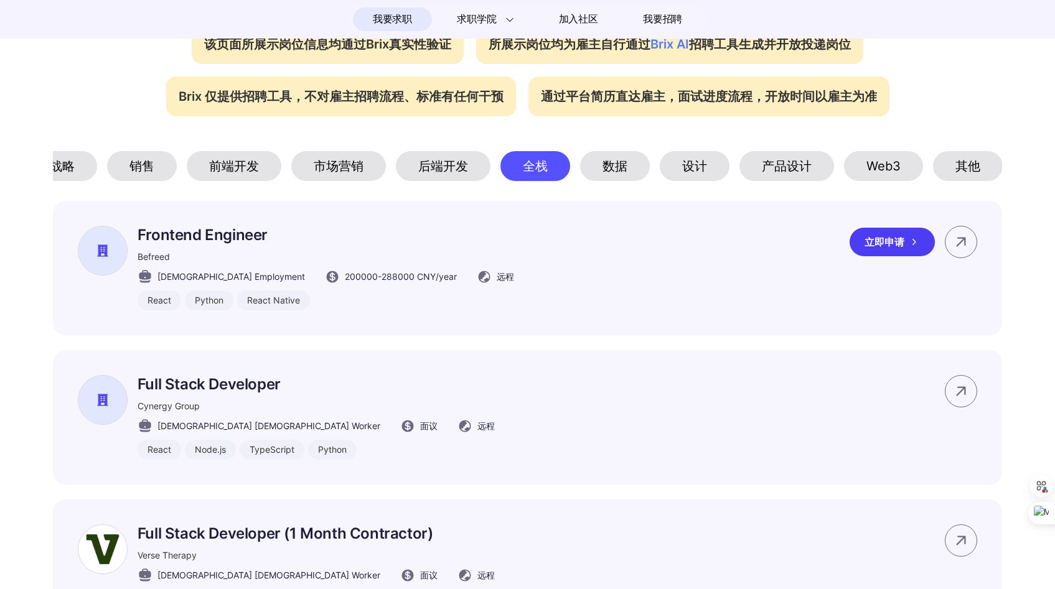
scroll to position [548, 0]
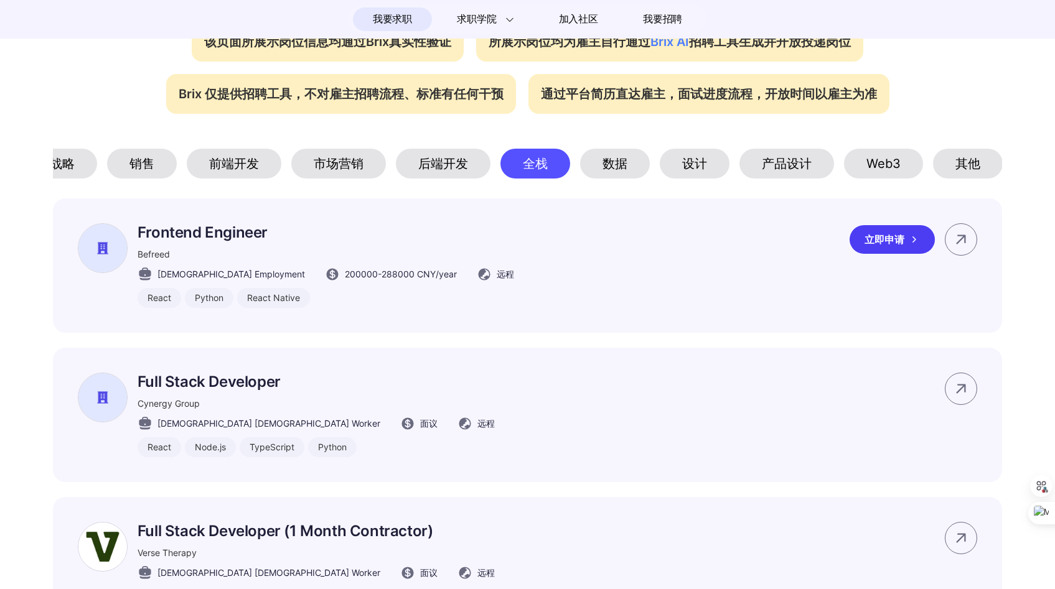
click at [245, 242] on p "Frontend Engineer" at bounding box center [326, 232] width 377 height 18
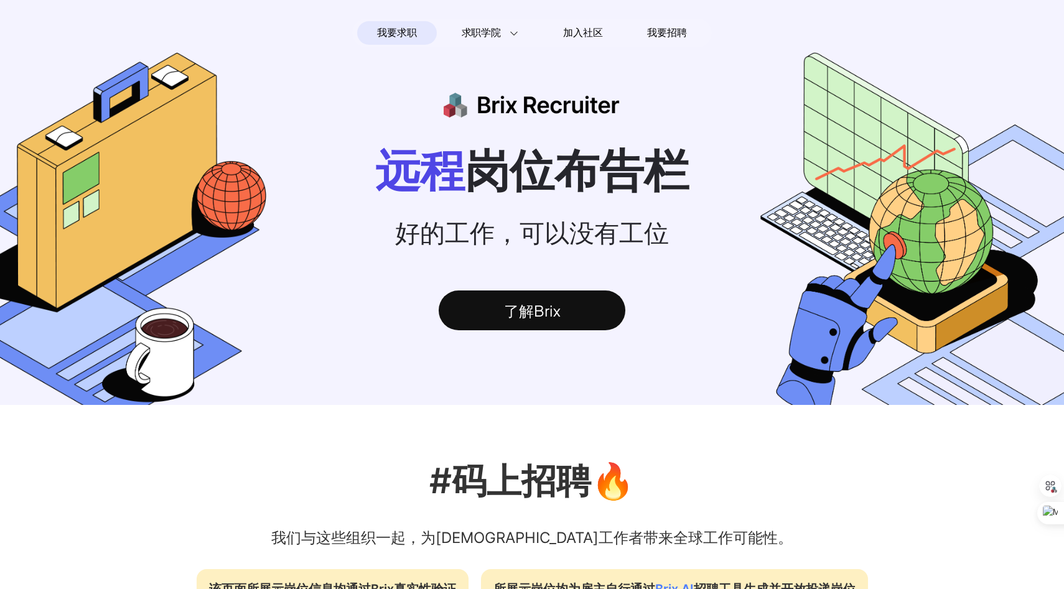
scroll to position [0, 97]
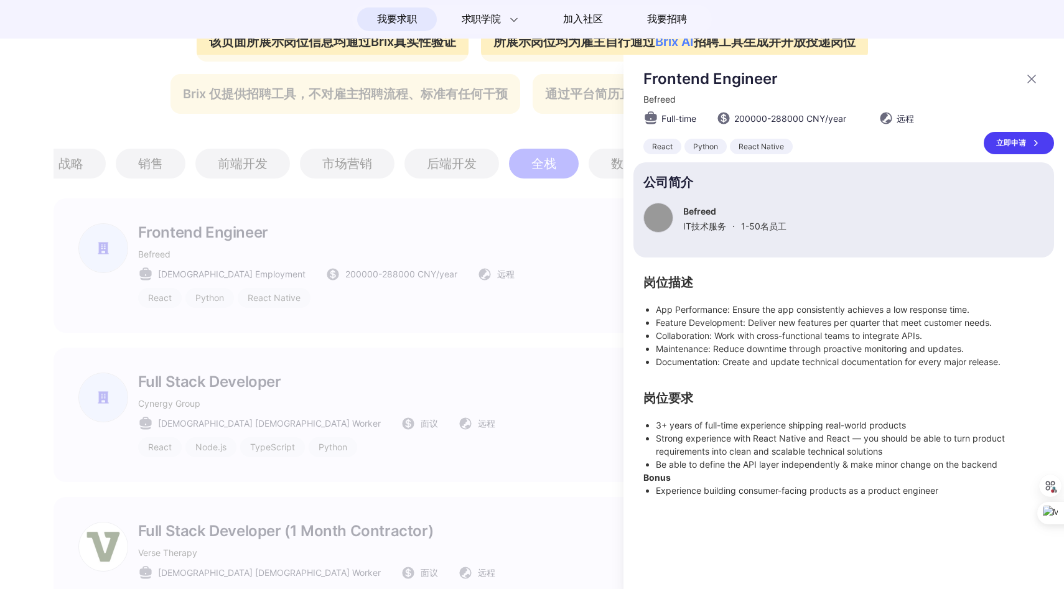
click at [365, 239] on div at bounding box center [532, 322] width 1064 height 535
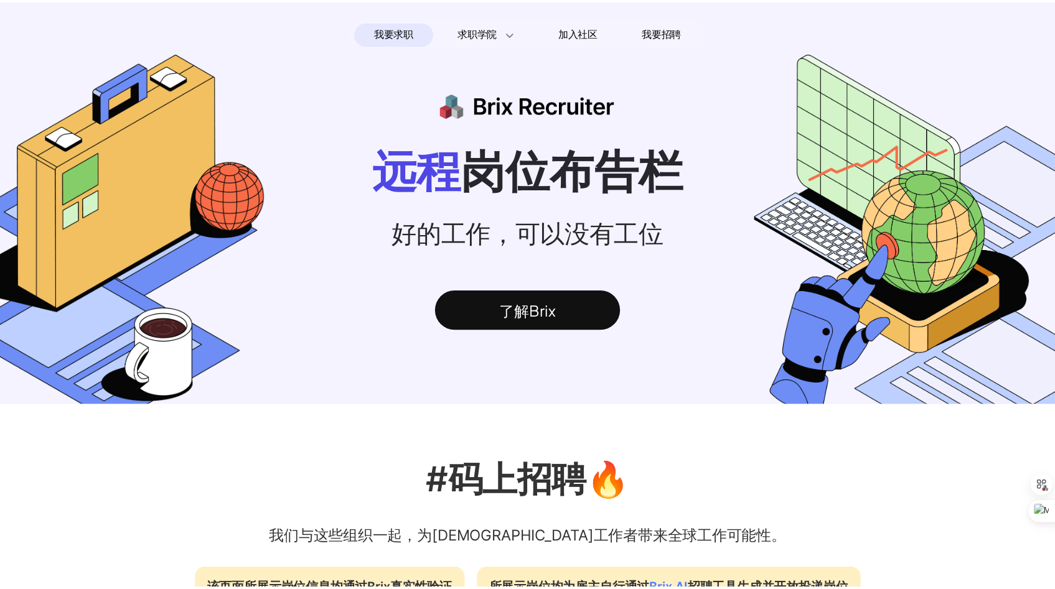
scroll to position [548, 0]
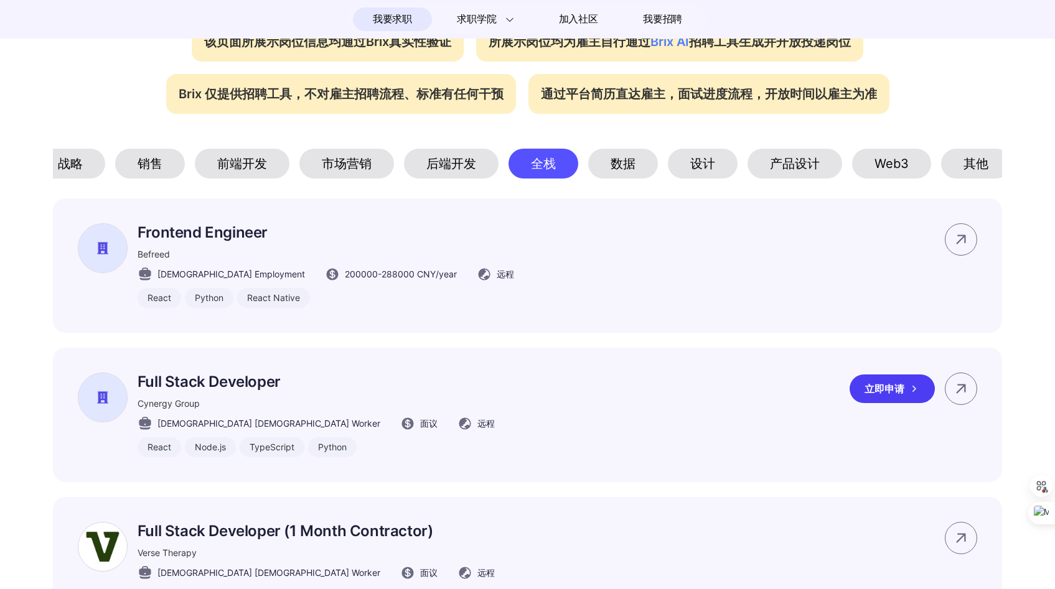
click at [273, 391] on p "Full Stack Developer" at bounding box center [316, 382] width 357 height 18
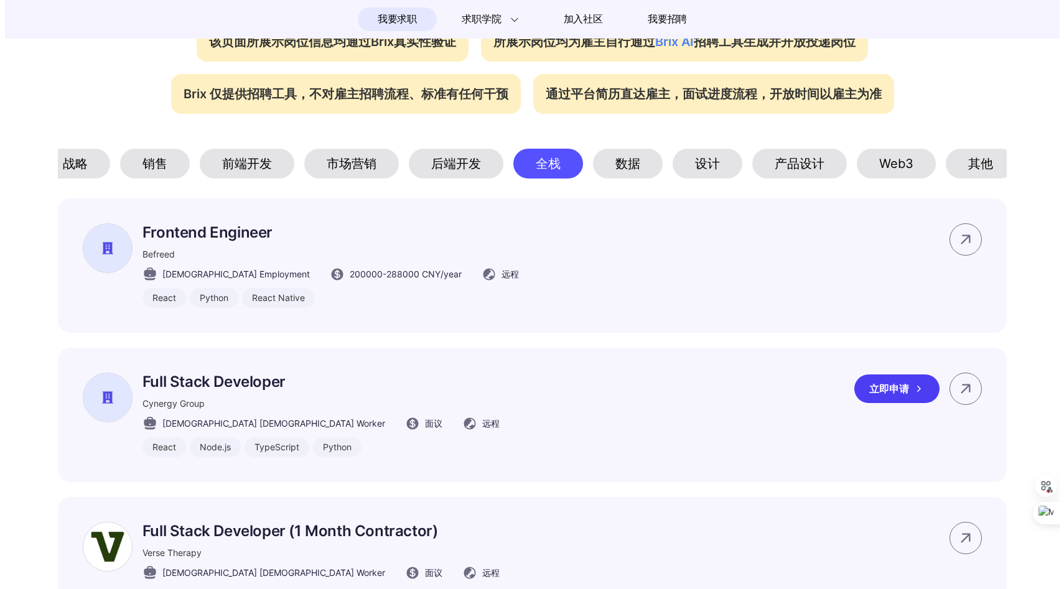
scroll to position [0, 0]
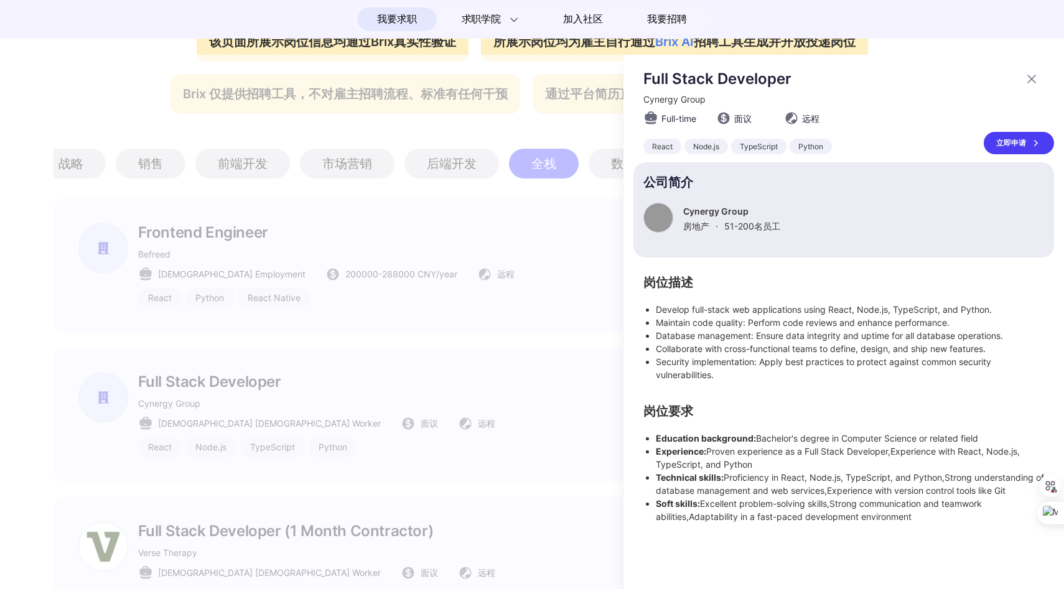
click at [375, 382] on div at bounding box center [532, 322] width 1064 height 535
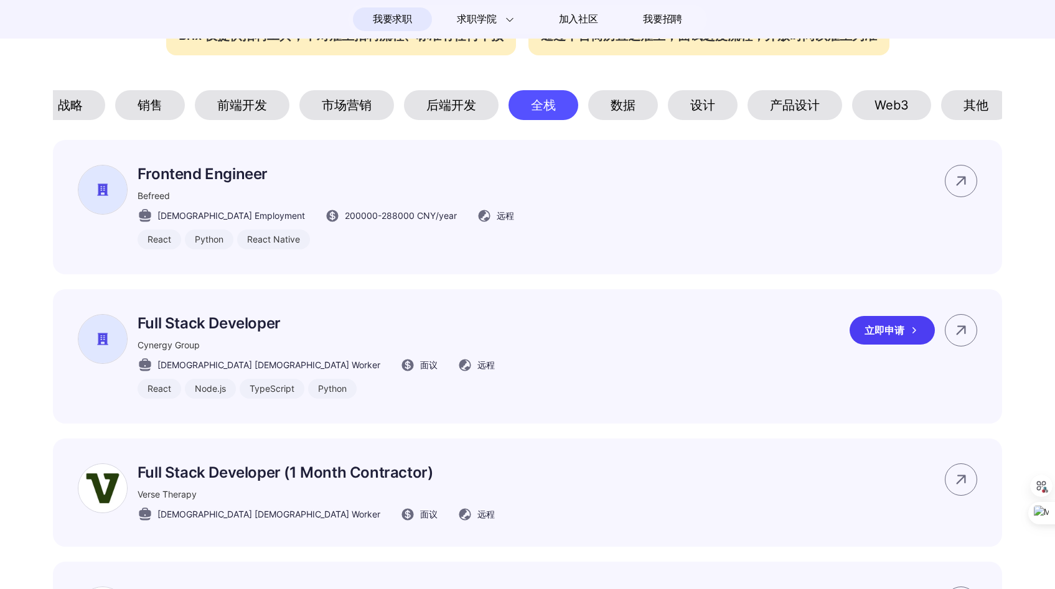
scroll to position [548, 0]
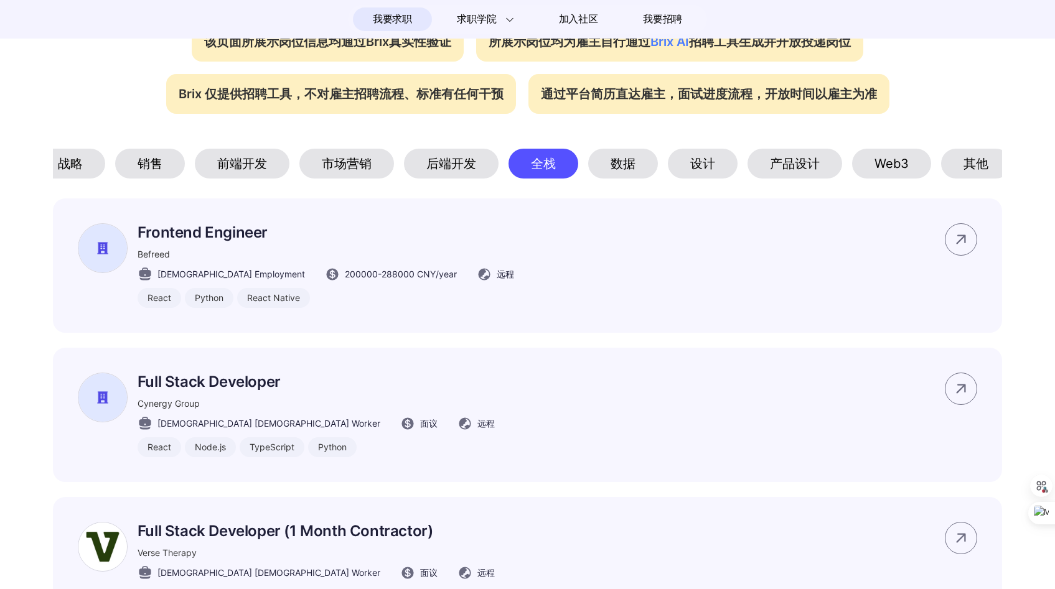
click at [453, 161] on div "后端开发" at bounding box center [451, 164] width 95 height 30
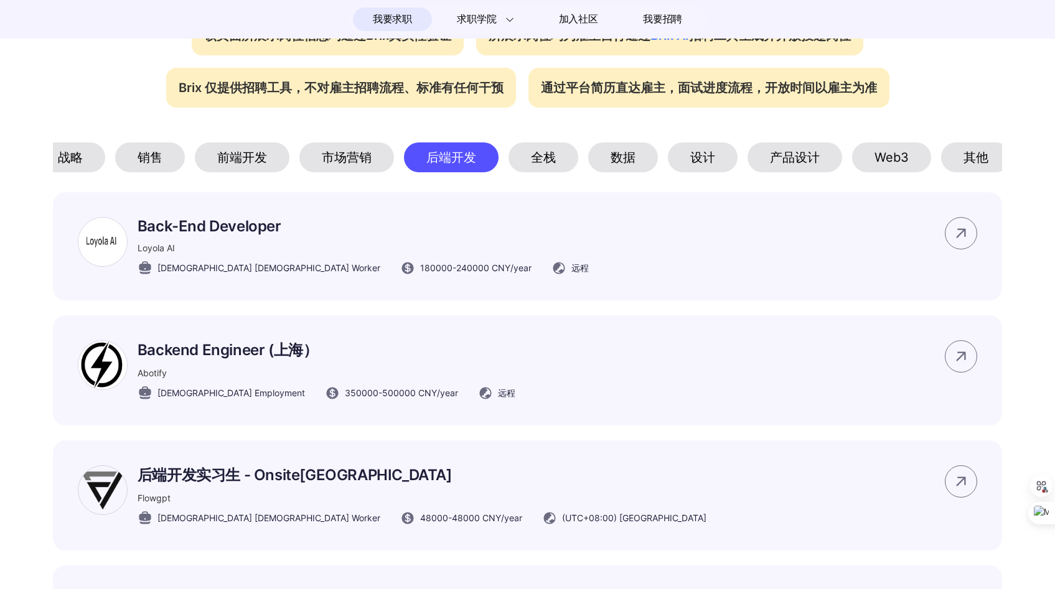
scroll to position [555, 0]
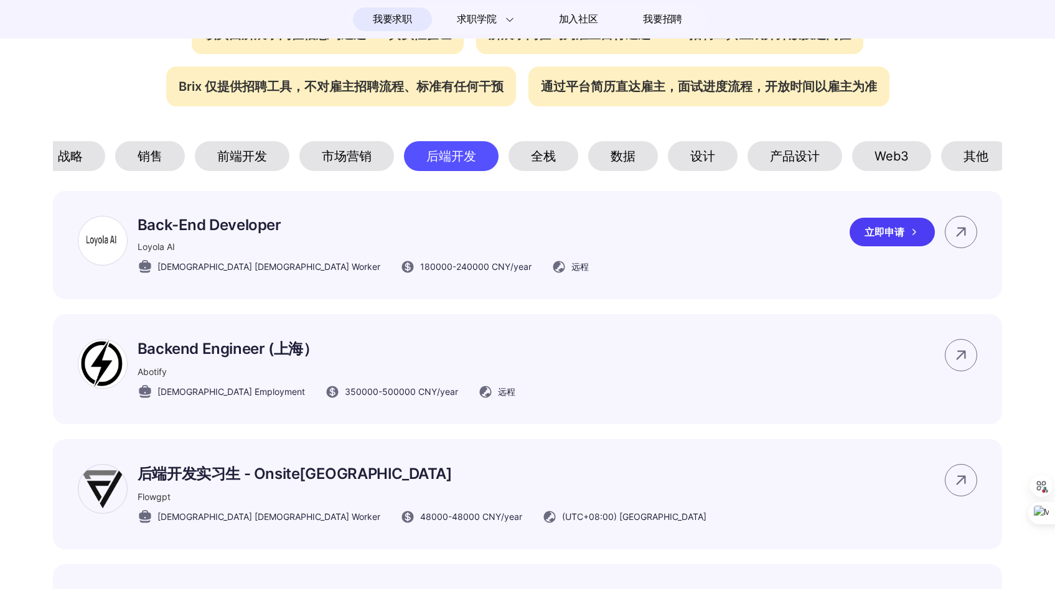
click at [281, 250] on div "Back-End Developer Loyola AI [DEMOGRAPHIC_DATA] [DEMOGRAPHIC_DATA] Worker 18000…" at bounding box center [363, 245] width 451 height 59
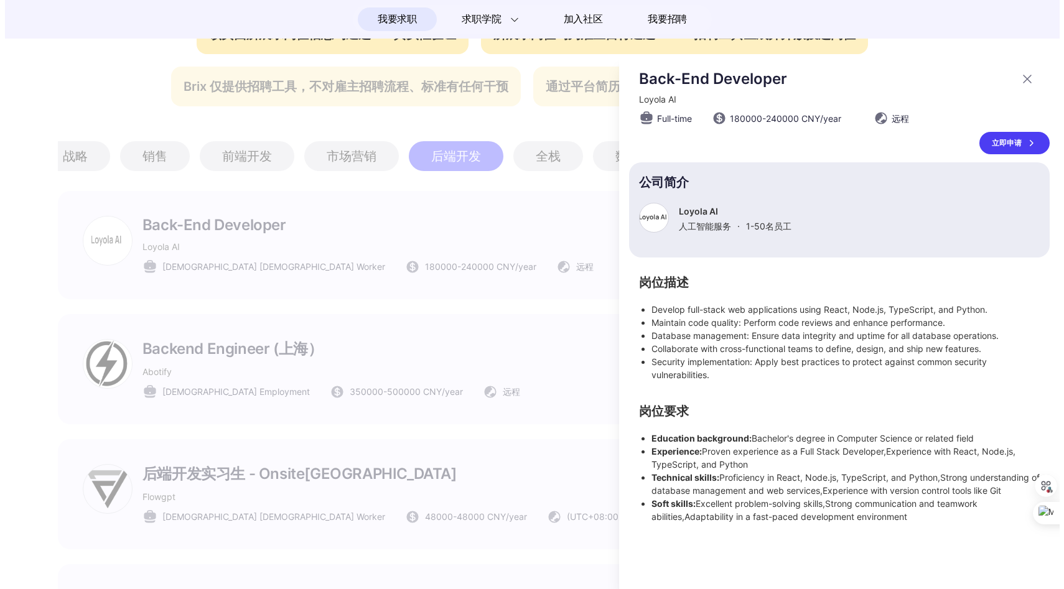
scroll to position [0, 0]
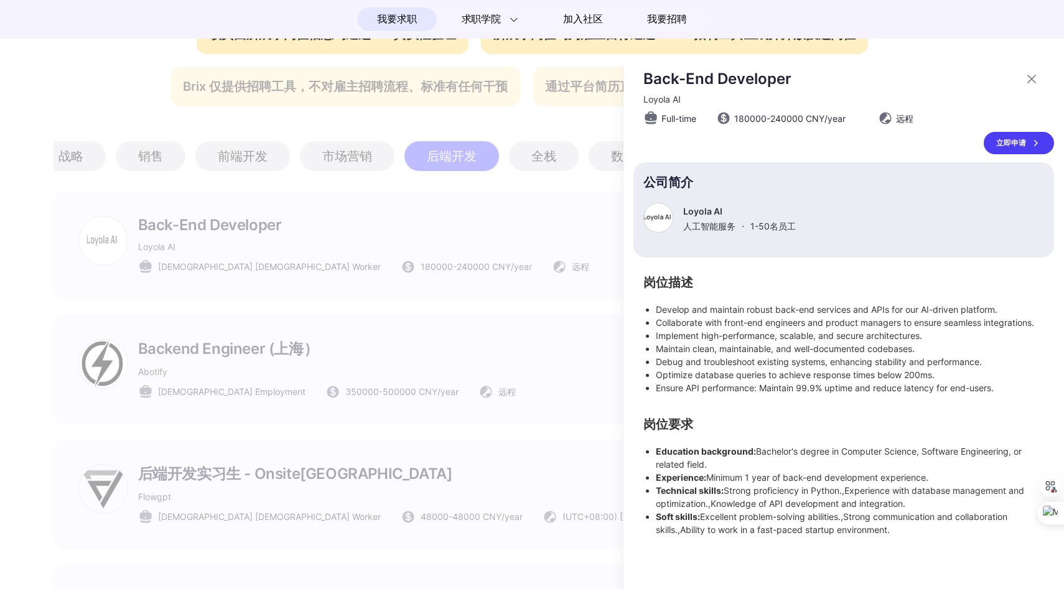
click at [700, 214] on p "Loyola AI" at bounding box center [739, 211] width 113 height 11
copy p "Loyola AI"
click at [471, 232] on div at bounding box center [532, 322] width 1064 height 535
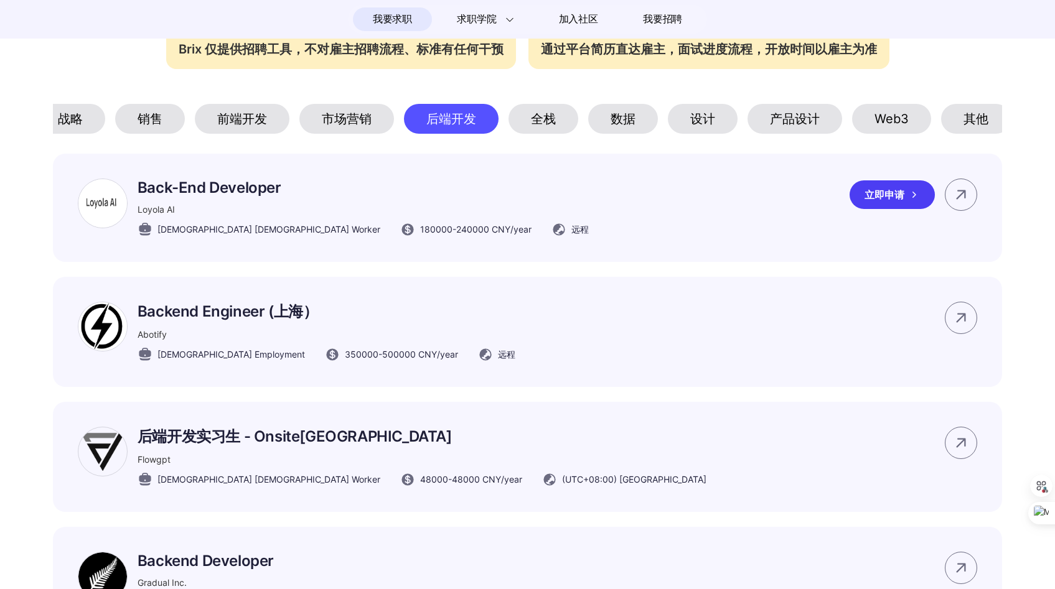
scroll to position [594, 0]
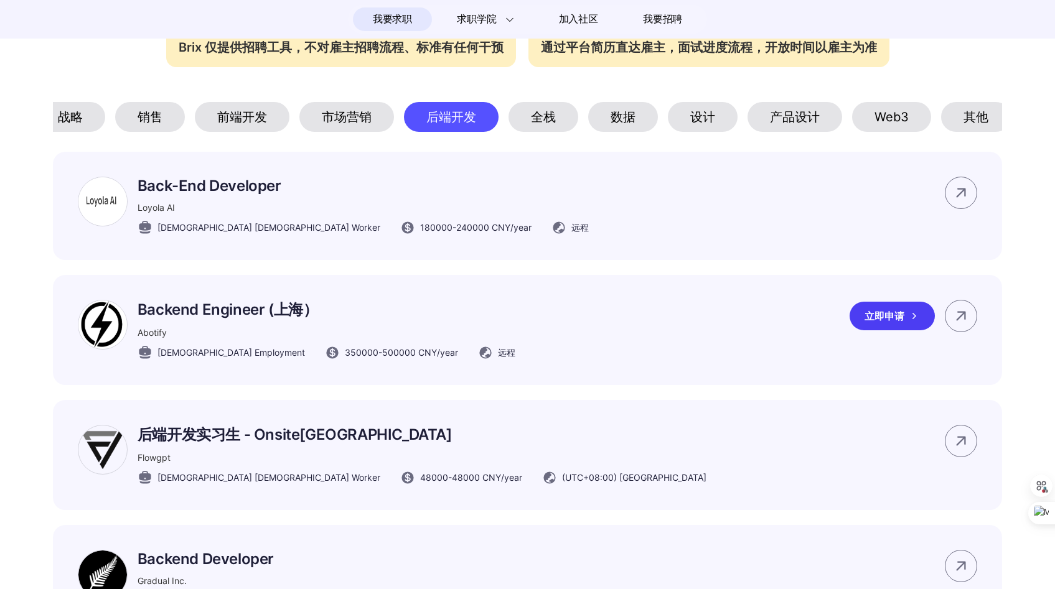
click at [274, 317] on p "Backend Engineer (上海）" at bounding box center [327, 310] width 378 height 20
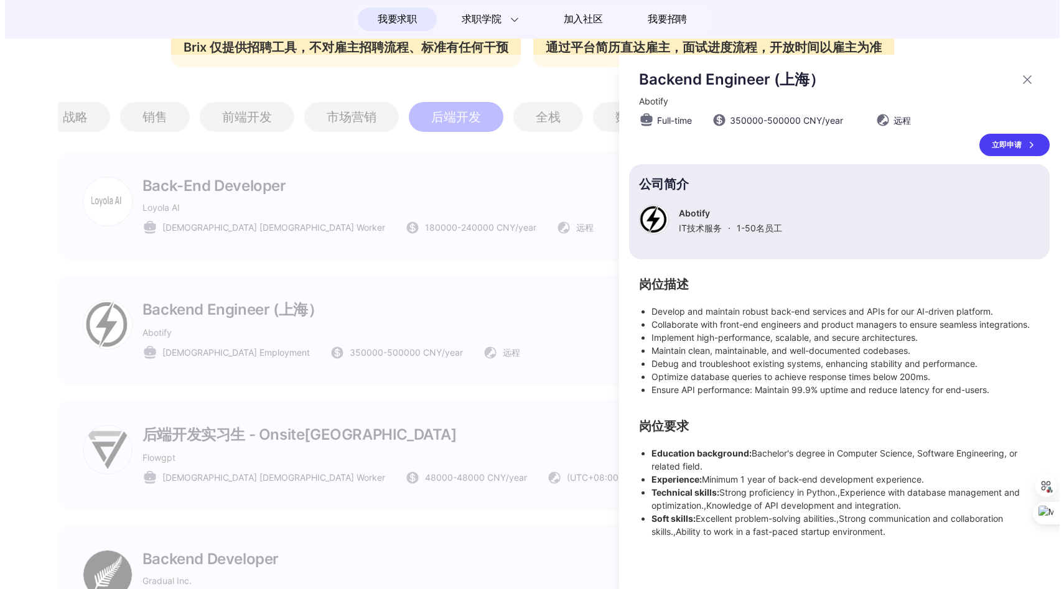
scroll to position [0, 0]
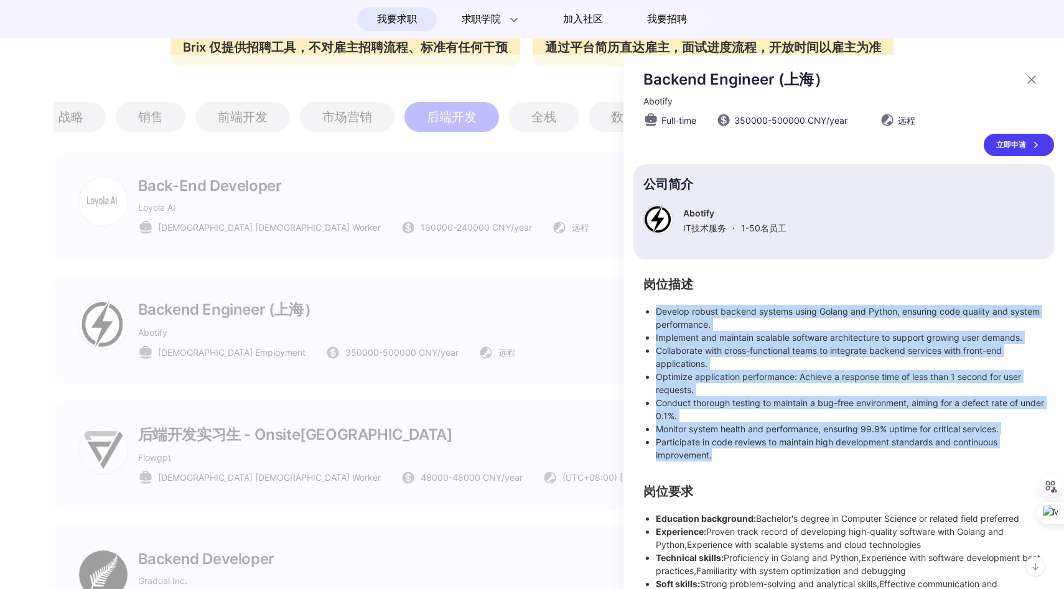
drag, startPoint x: 729, startPoint y: 461, endPoint x: 650, endPoint y: 298, distance: 181.8
click at [650, 298] on section "岗位描述 Develop robust backend systems using Golang and Python, ensuring code qual…" at bounding box center [844, 370] width 401 height 182
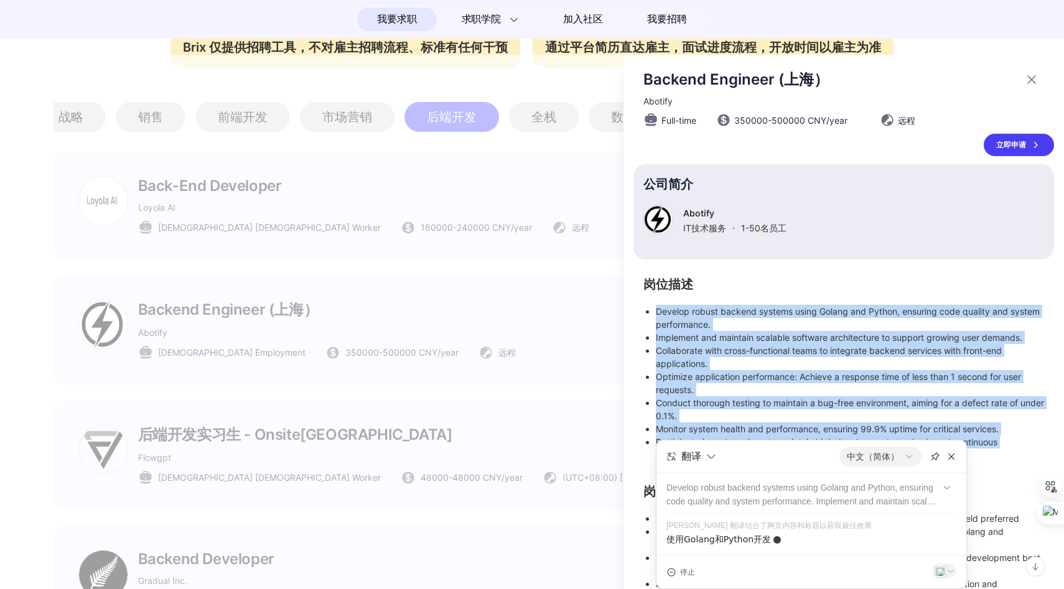
scroll to position [30, 0]
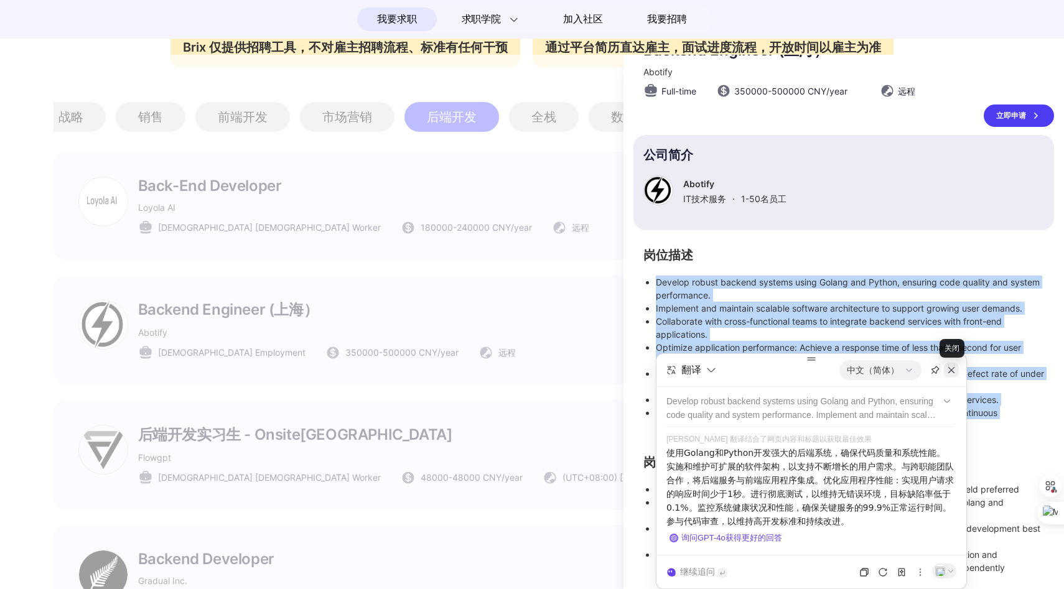
click at [955, 370] on icon at bounding box center [952, 370] width 10 height 10
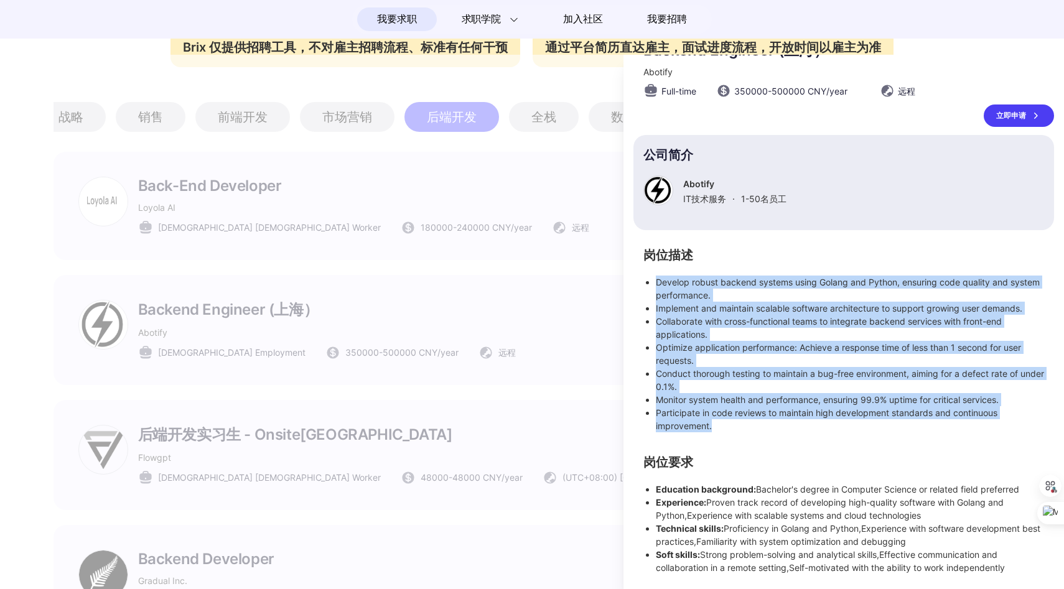
drag, startPoint x: 1011, startPoint y: 569, endPoint x: 637, endPoint y: 493, distance: 382.3
click at [637, 492] on div "岗位描述 Develop robust backend systems using Golang and Python, ensuring code qual…" at bounding box center [844, 412] width 421 height 324
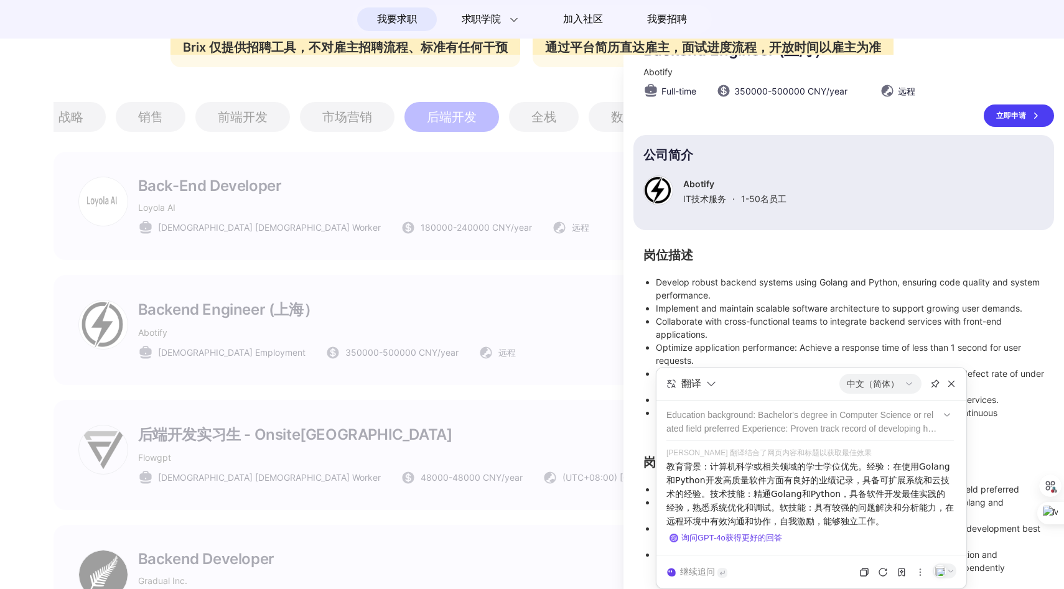
drag, startPoint x: 762, startPoint y: 493, endPoint x: 872, endPoint y: 526, distance: 115.0
click at [872, 526] on p "教育背景：计算机科学或相关领域的学士学位优先。经验：在使用Golang和Python开发高质量软件方面有良好的业绩记录，具备可扩展系统和云技术的经验。技术技能…" at bounding box center [811, 494] width 288 height 68
click at [807, 324] on li "Collaborate with cross-functional teams to integrate backend services with fron…" at bounding box center [850, 328] width 388 height 26
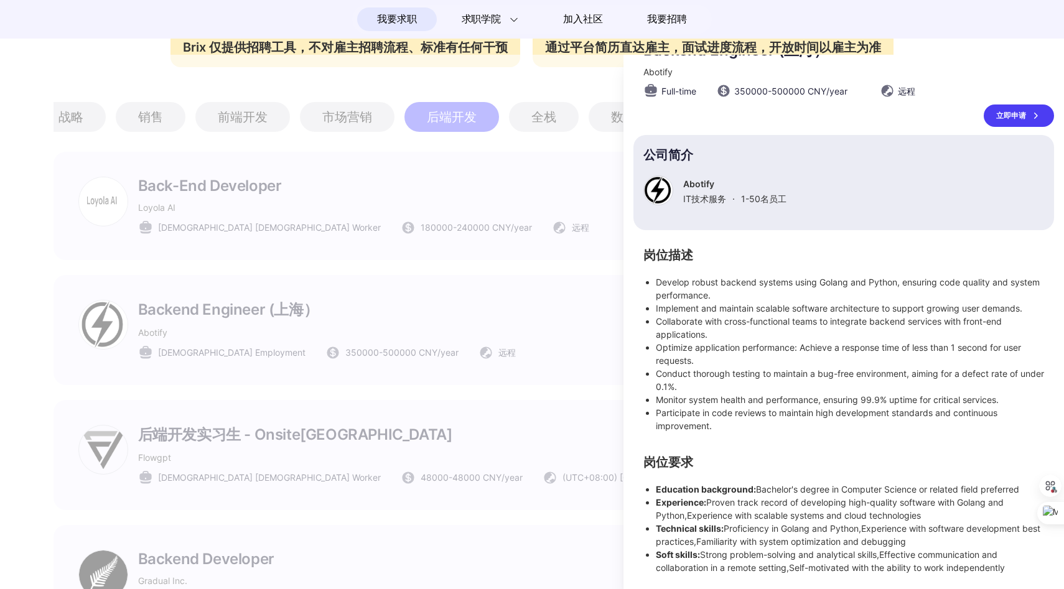
click at [535, 410] on div at bounding box center [532, 322] width 1064 height 535
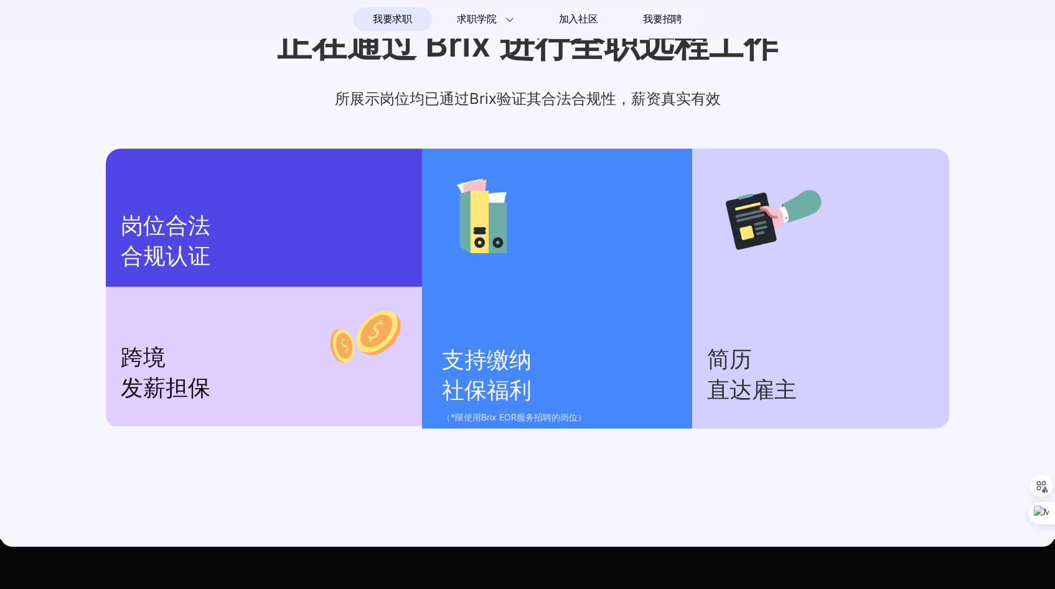
scroll to position [2190, 0]
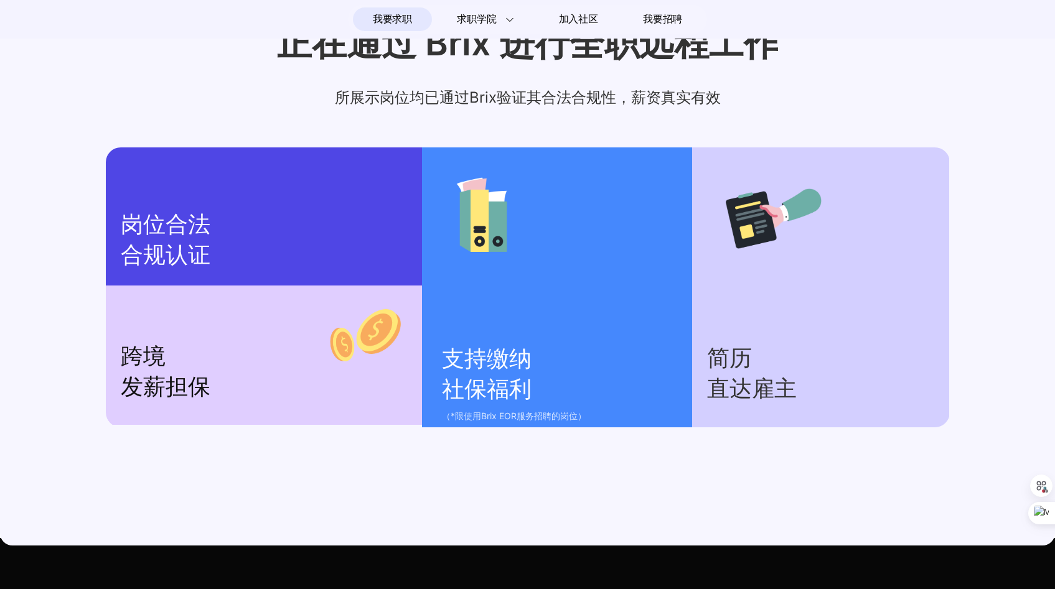
click at [299, 388] on p "跨境 发薪担保" at bounding box center [264, 372] width 287 height 61
click at [472, 405] on p "支持缴纳 社保福利" at bounding box center [561, 374] width 238 height 61
drag, startPoint x: 528, startPoint y: 415, endPoint x: 443, endPoint y: 377, distance: 93.3
click at [443, 377] on p "支持缴纳 社保福利" at bounding box center [561, 374] width 238 height 61
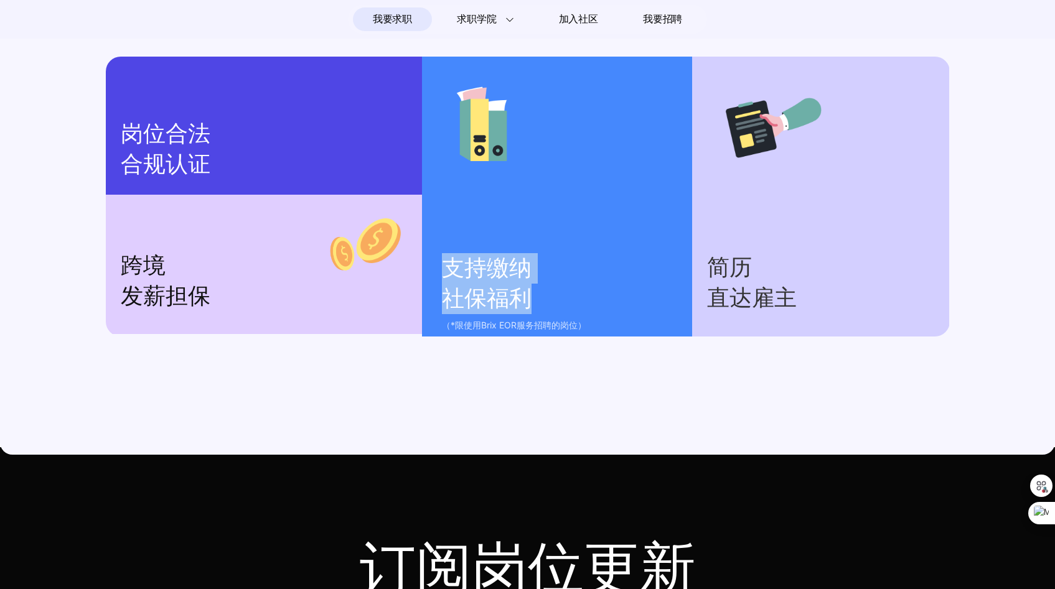
scroll to position [2282, 0]
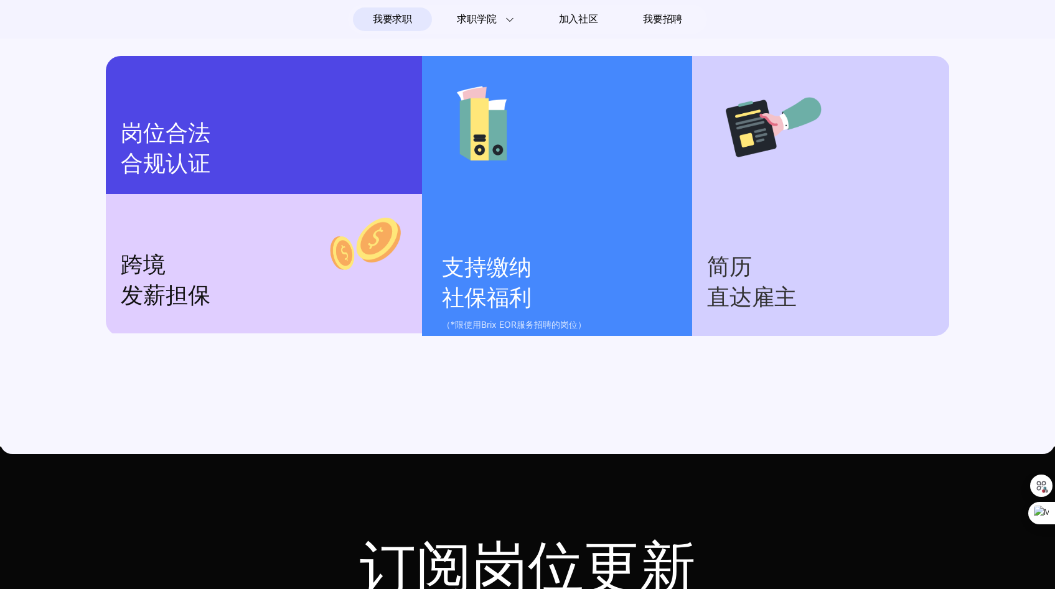
click at [739, 307] on p "简历 直达雇主" at bounding box center [821, 282] width 228 height 61
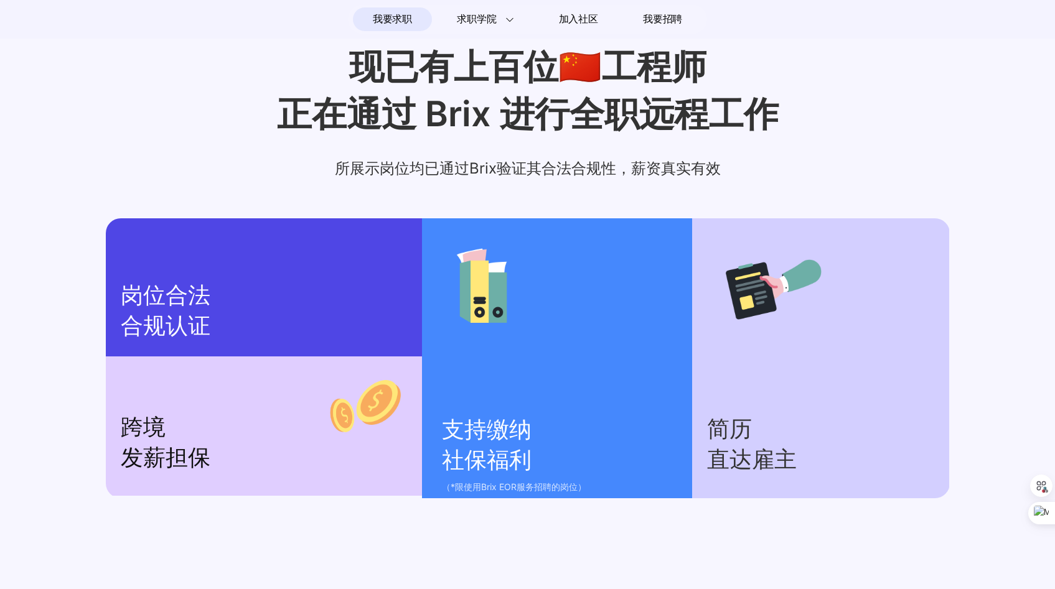
scroll to position [2050, 0]
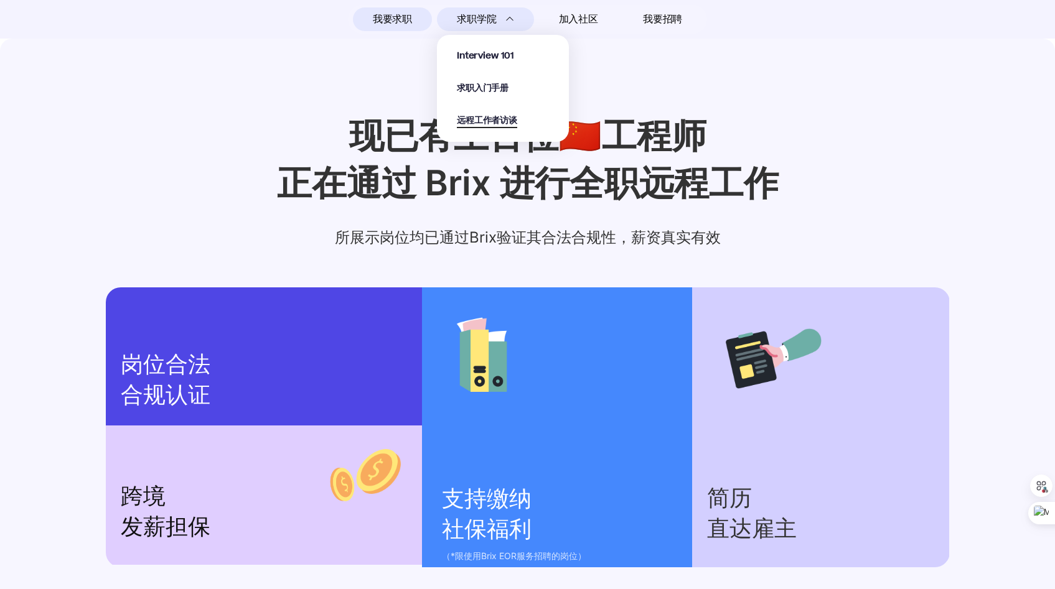
click at [499, 115] on span "远程工作者访谈" at bounding box center [487, 121] width 60 height 14
